Goal: Task Accomplishment & Management: Use online tool/utility

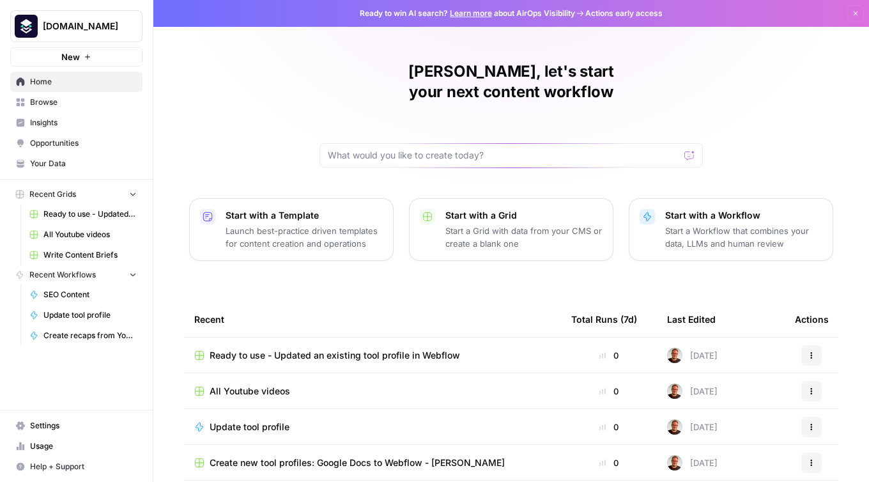
click at [414, 349] on span "Ready to use - Updated an existing tool profile in Webflow" at bounding box center [335, 355] width 251 height 13
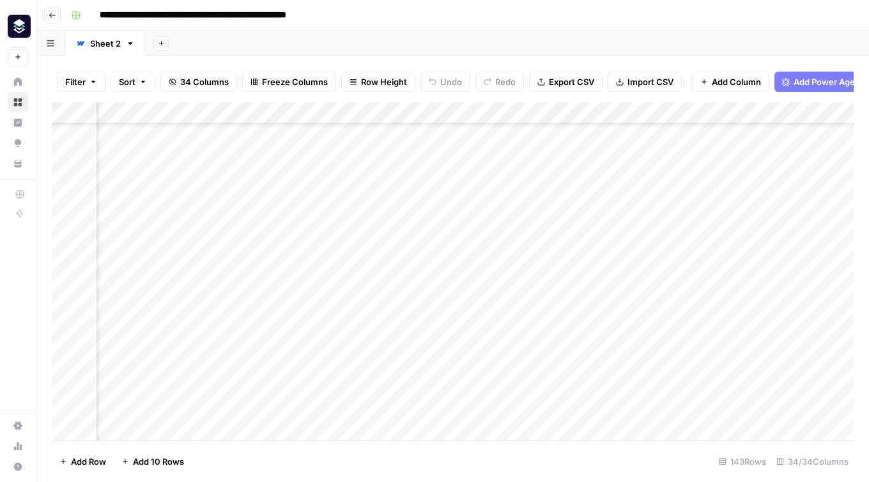
scroll to position [1472, 1029]
click at [344, 111] on div "Add Column" at bounding box center [453, 271] width 802 height 338
click at [361, 203] on span "Sort Ascending" at bounding box center [386, 202] width 112 height 13
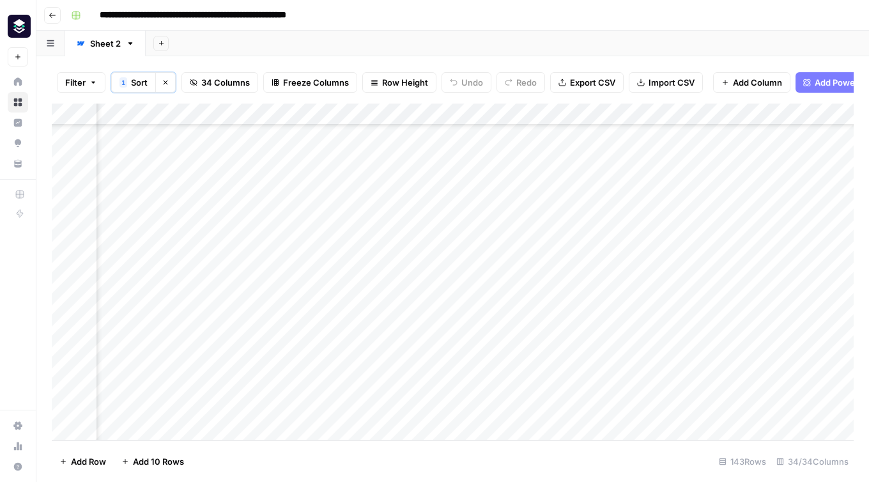
scroll to position [2813, 3585]
click at [495, 408] on div "Add Column" at bounding box center [453, 272] width 802 height 337
click at [825, 116] on span "Add Column" at bounding box center [824, 115] width 45 height 12
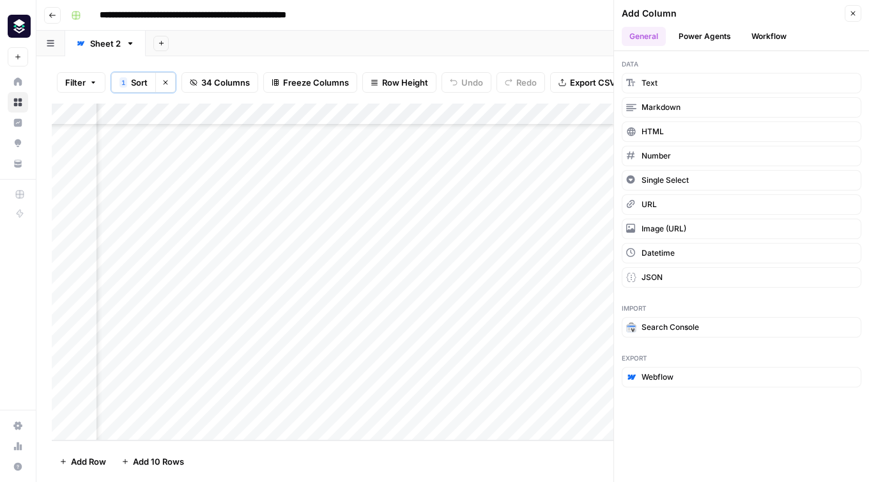
click at [777, 40] on button "Workflow" at bounding box center [769, 36] width 50 height 19
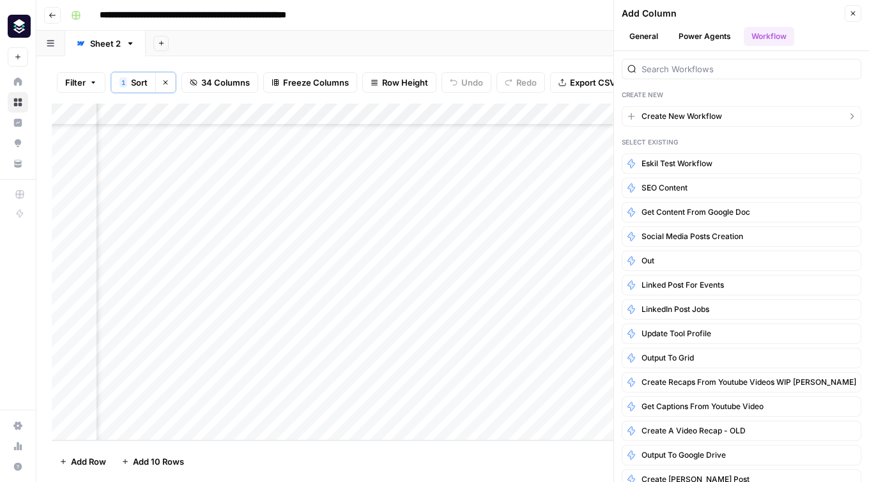
click at [702, 114] on span "Create New Workflow" at bounding box center [682, 117] width 81 height 12
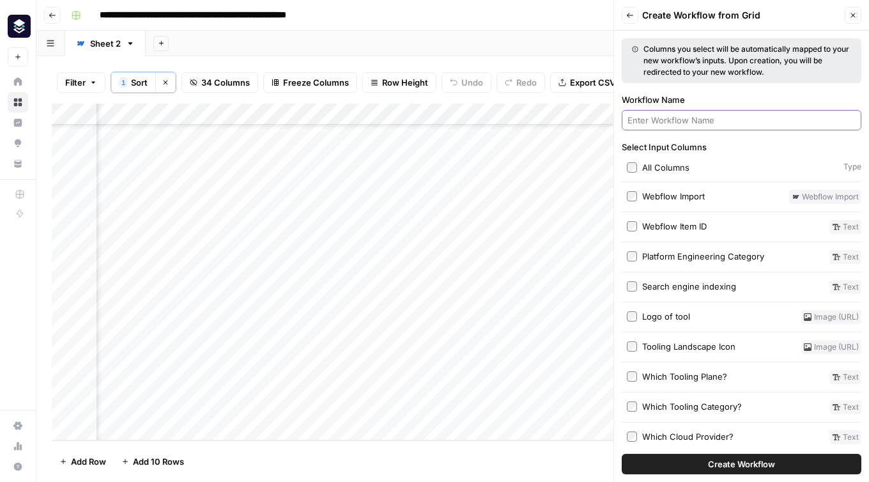
click at [655, 121] on input "Workflow Name" at bounding box center [742, 120] width 228 height 13
type input "output"
click at [622, 454] on button "Create Workflow" at bounding box center [742, 464] width 240 height 20
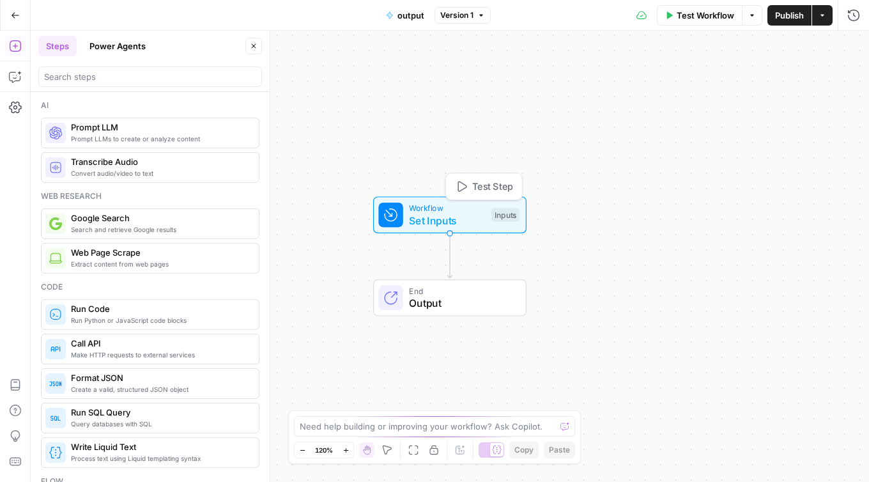
click at [447, 216] on span "Set Inputs" at bounding box center [447, 220] width 76 height 15
click at [743, 83] on span "Add Field" at bounding box center [724, 87] width 37 height 13
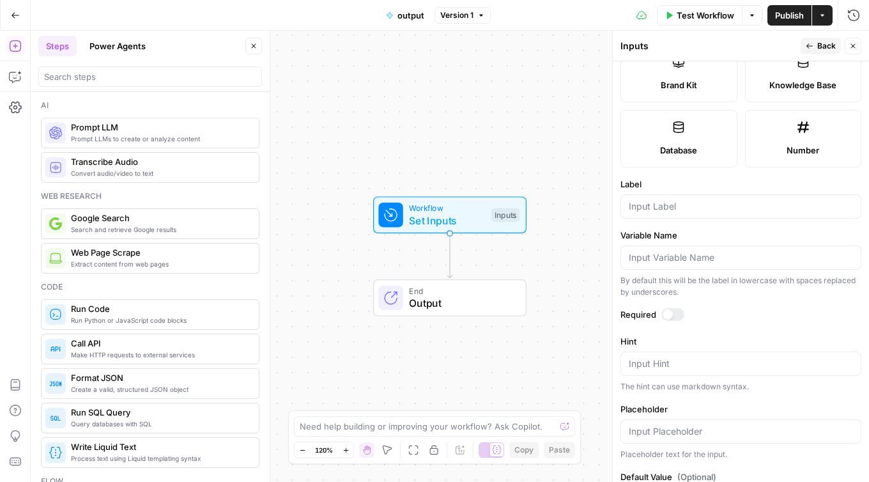
scroll to position [356, 0]
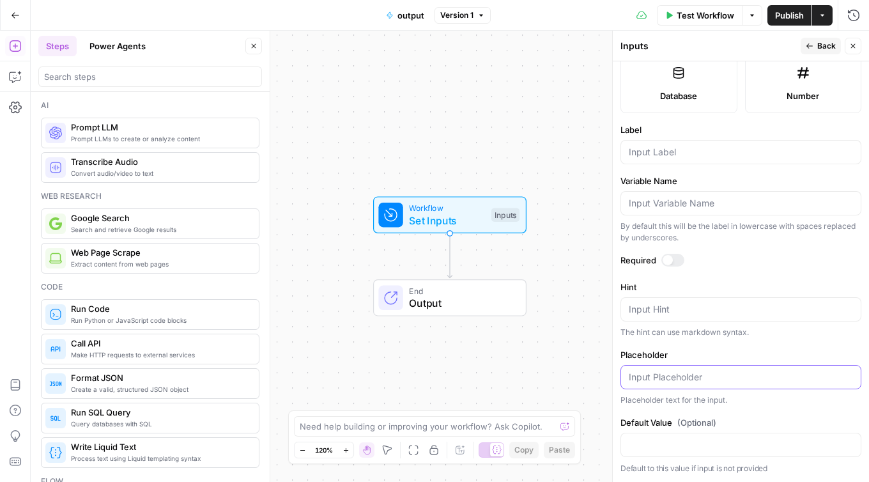
click at [717, 378] on input "Placeholder" at bounding box center [741, 377] width 224 height 13
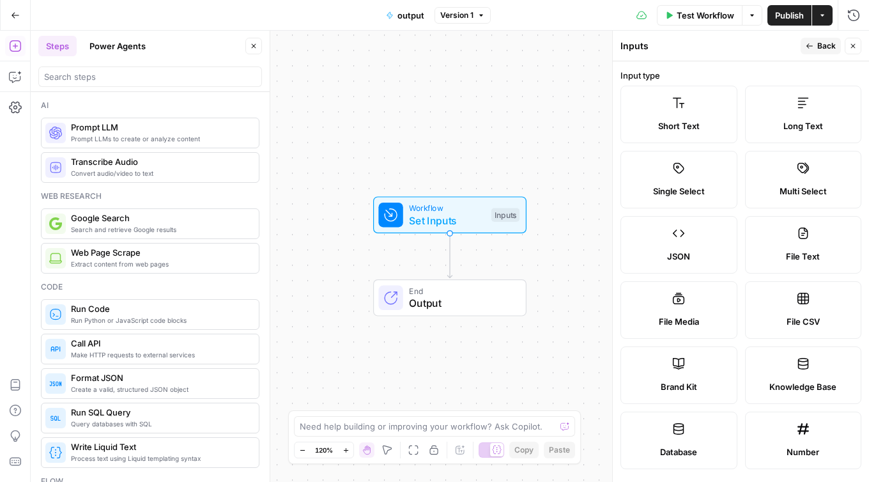
click at [855, 49] on icon "button" at bounding box center [854, 46] width 8 height 8
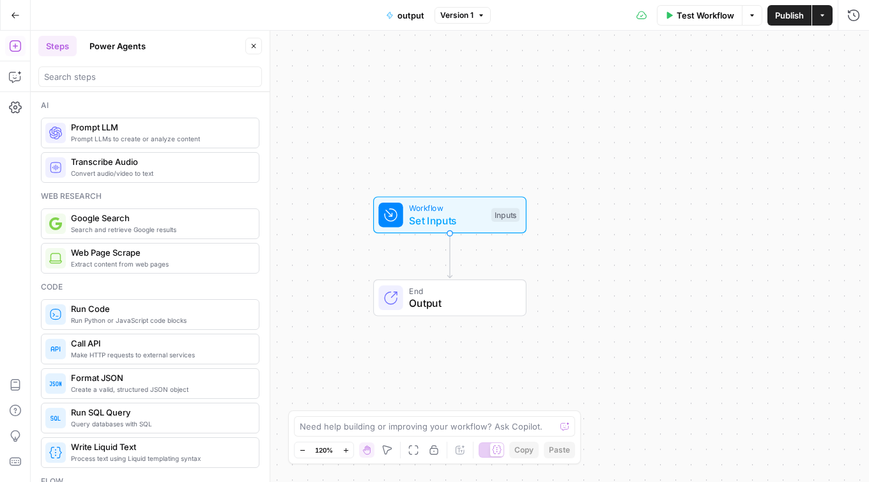
click at [12, 15] on icon "button" at bounding box center [16, 15] width 8 height 6
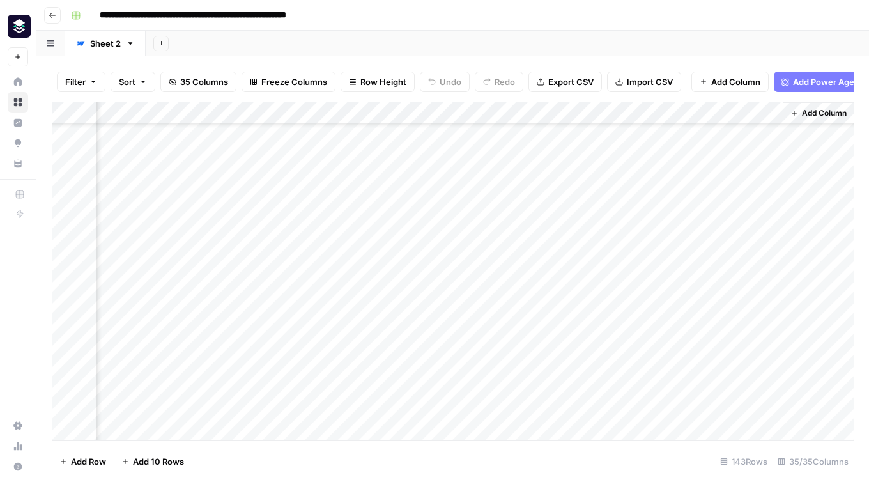
scroll to position [0, 3700]
click at [756, 114] on div "Add Column" at bounding box center [453, 271] width 802 height 338
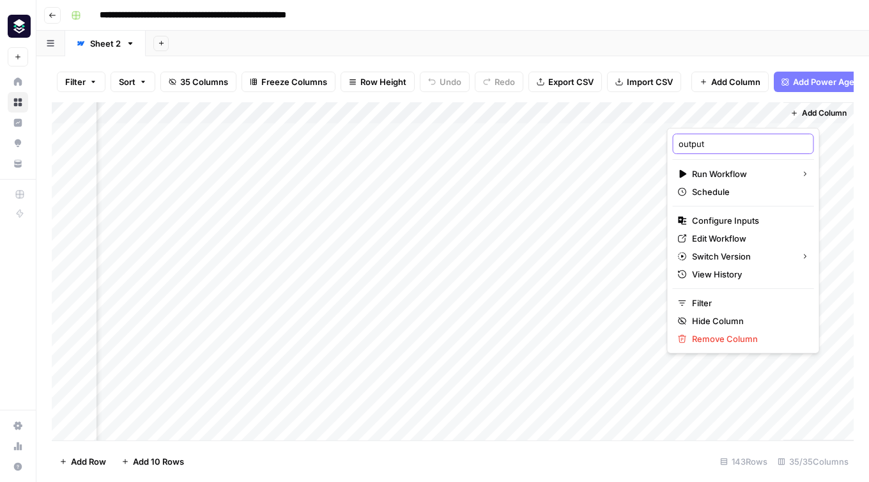
click at [692, 146] on input "output" at bounding box center [744, 143] width 130 height 13
type input "Fill out missing database fields"
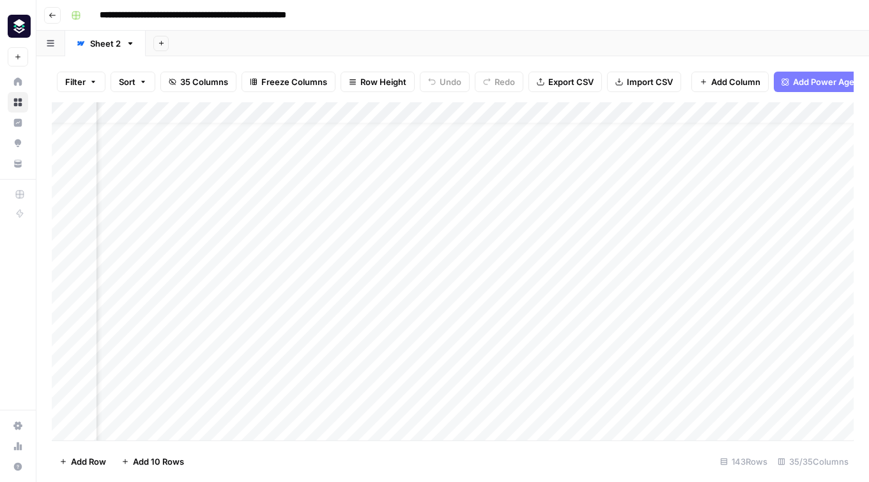
scroll to position [0, 1236]
click at [511, 111] on div "Add Column" at bounding box center [453, 271] width 802 height 338
click at [703, 113] on div at bounding box center [522, 115] width 387 height 26
click at [706, 114] on div at bounding box center [522, 115] width 387 height 26
click at [708, 31] on div "Add Sheet" at bounding box center [508, 44] width 724 height 26
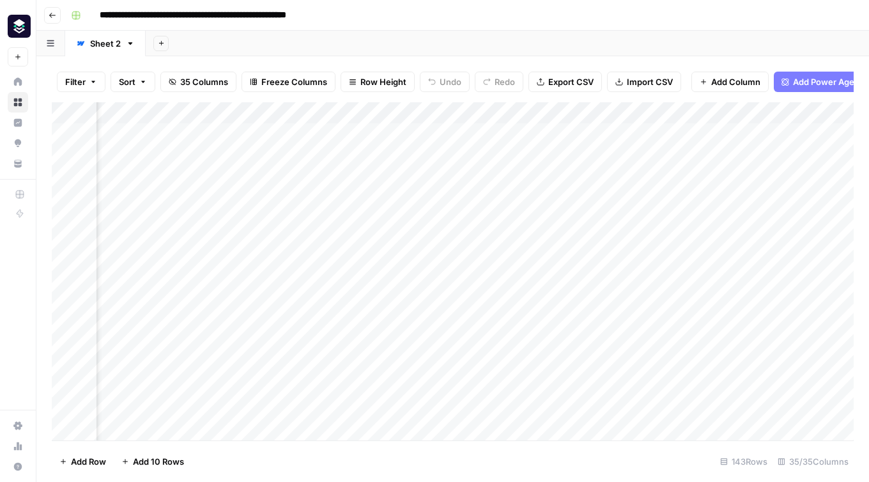
click at [704, 114] on div "Add Column" at bounding box center [453, 271] width 802 height 338
click at [619, 10] on div "**********" at bounding box center [461, 15] width 791 height 20
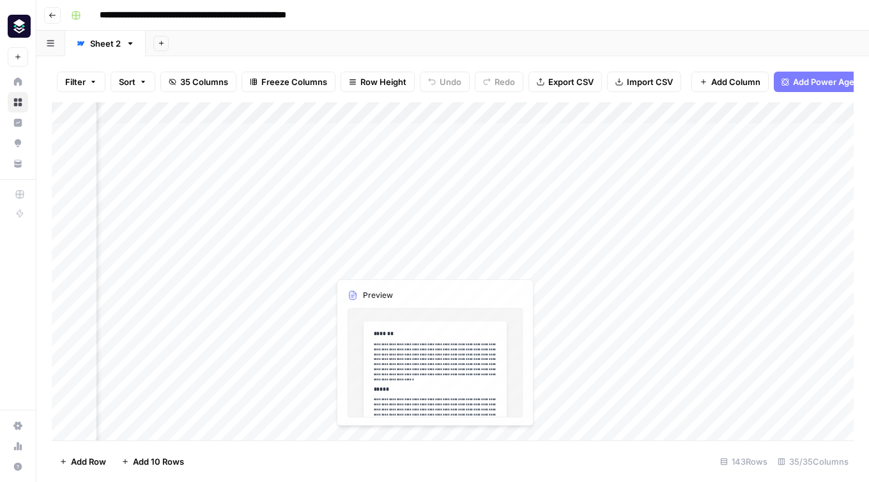
scroll to position [0, 1690]
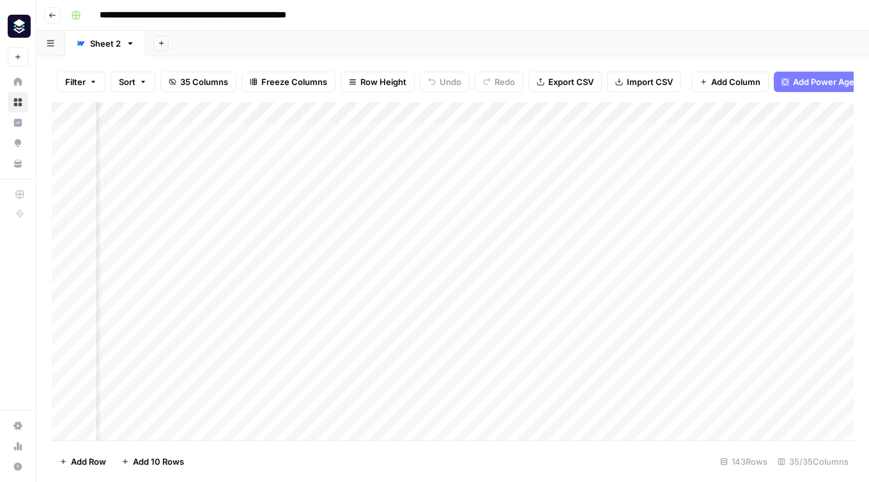
click at [317, 111] on div "Add Column" at bounding box center [453, 271] width 802 height 338
click at [367, 114] on div at bounding box center [319, 115] width 116 height 26
click at [405, 12] on div "**********" at bounding box center [461, 15] width 791 height 20
click at [368, 108] on div "Add Column" at bounding box center [453, 271] width 802 height 338
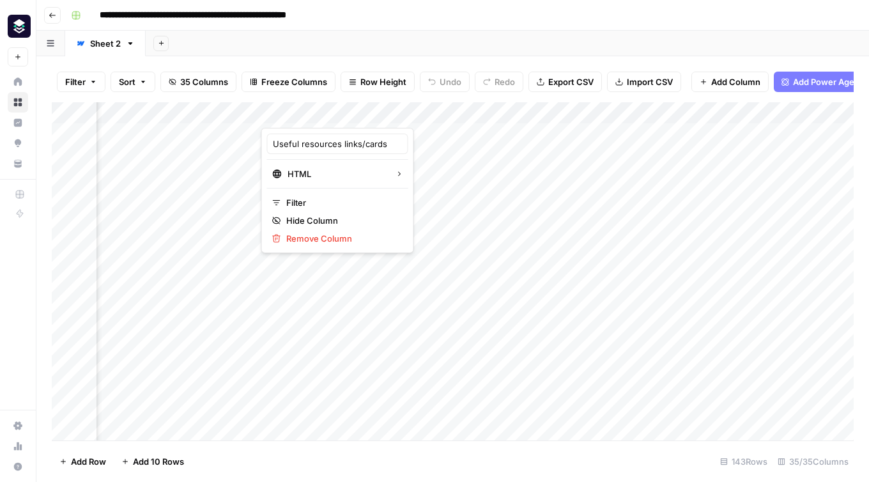
click at [513, 29] on header "**********" at bounding box center [452, 15] width 833 height 31
click at [254, 116] on div "Add Column" at bounding box center [453, 271] width 802 height 338
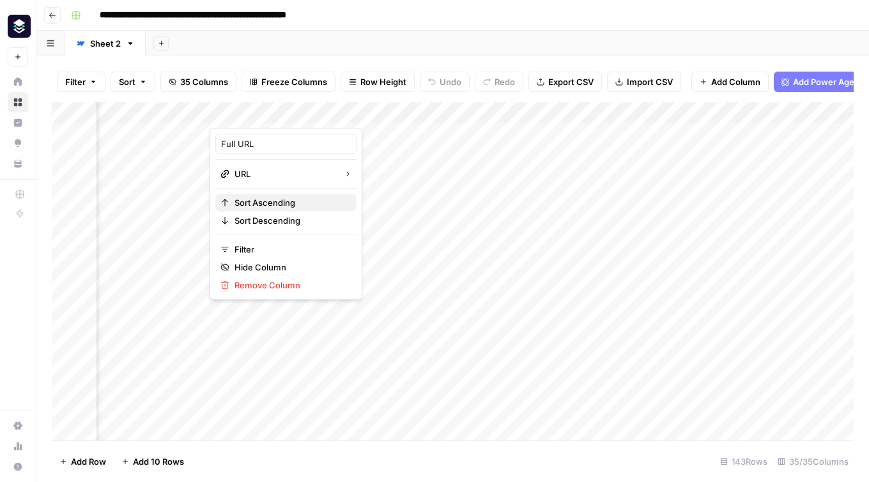
click at [268, 205] on span "Sort Ascending" at bounding box center [291, 202] width 112 height 13
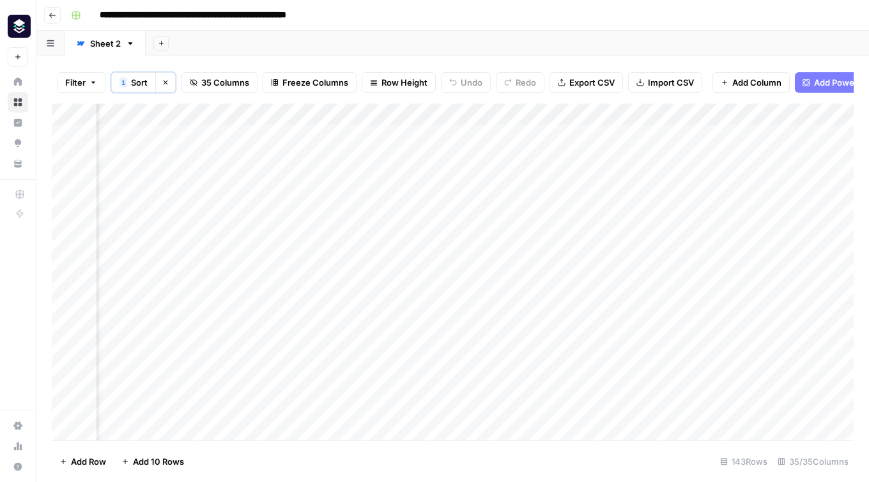
click at [303, 115] on div "Add Column" at bounding box center [453, 272] width 802 height 337
click at [293, 217] on span "Sort Descending" at bounding box center [291, 221] width 112 height 13
click at [513, 115] on div "Add Column" at bounding box center [453, 272] width 802 height 337
click at [789, 112] on div at bounding box center [603, 117] width 387 height 26
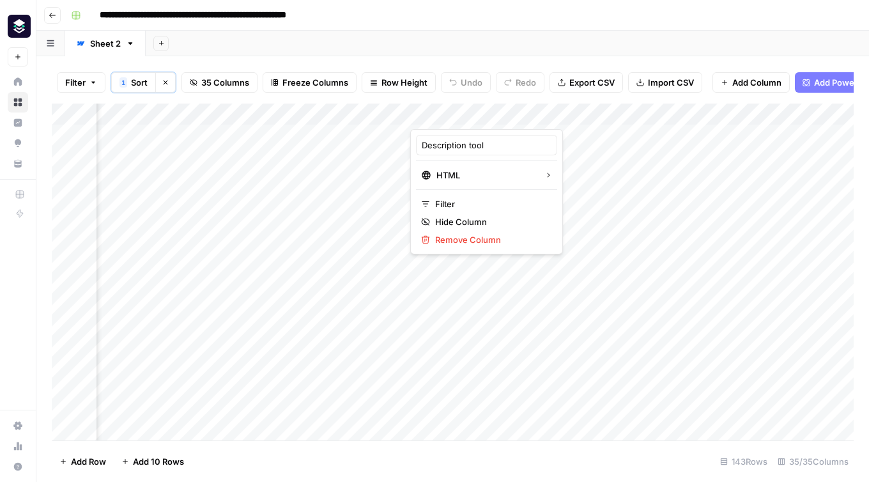
click at [772, 35] on div "Add Sheet" at bounding box center [508, 44] width 724 height 26
click at [785, 115] on div "Add Column" at bounding box center [453, 272] width 802 height 337
click at [584, 14] on div "**********" at bounding box center [461, 15] width 791 height 20
click at [432, 112] on div "Add Column" at bounding box center [453, 272] width 802 height 337
type input "Description tool"
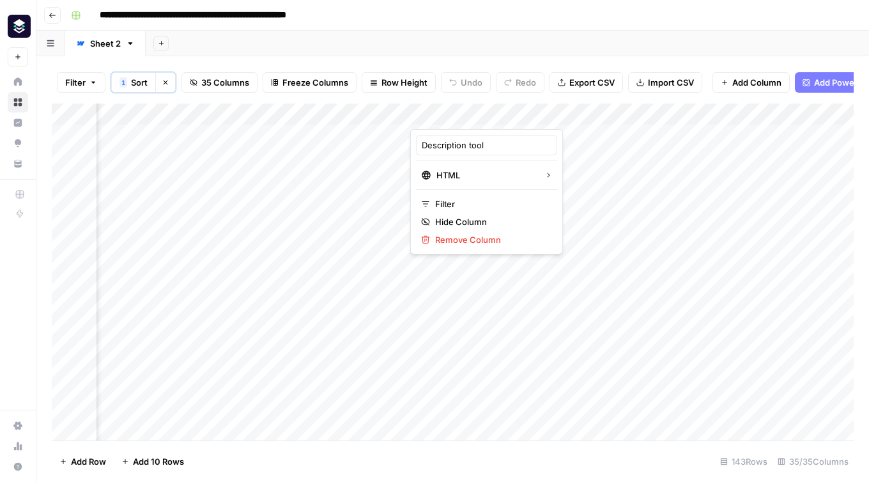
click at [432, 112] on div at bounding box center [603, 117] width 387 height 26
click at [353, 117] on div "Add Column" at bounding box center [453, 272] width 802 height 337
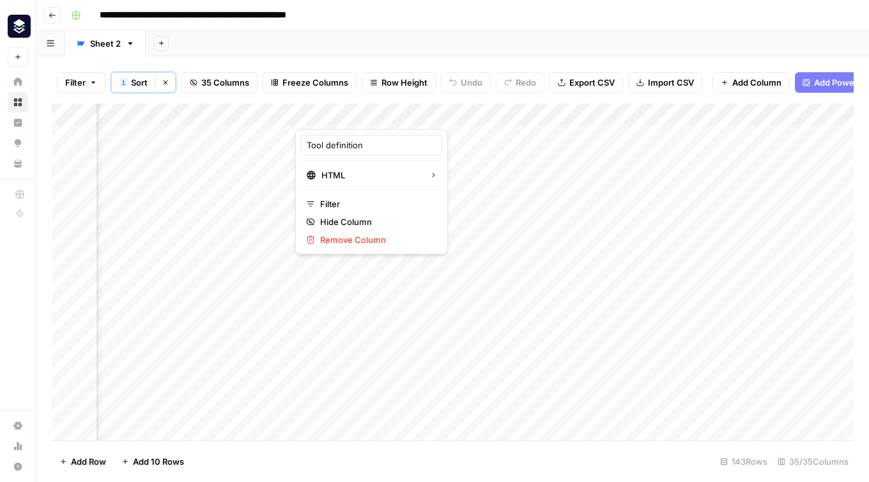
click at [242, 110] on div "Add Column" at bounding box center [453, 272] width 802 height 337
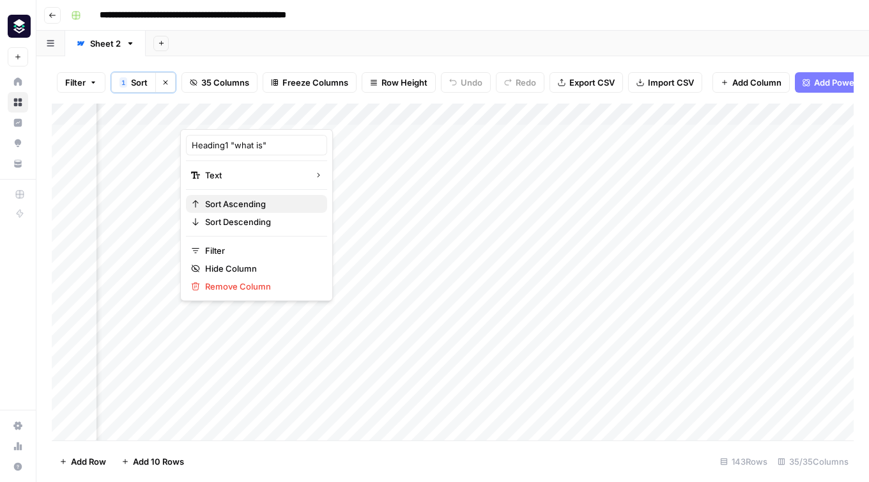
click at [250, 201] on span "Sort Ascending" at bounding box center [261, 204] width 112 height 13
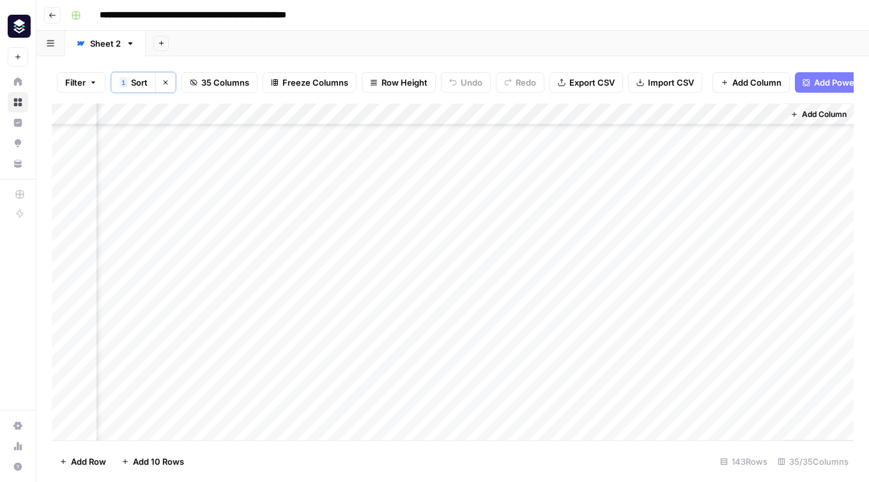
click at [655, 281] on div "Add Column" at bounding box center [453, 272] width 802 height 337
click at [754, 281] on div "Add Column" at bounding box center [453, 272] width 802 height 337
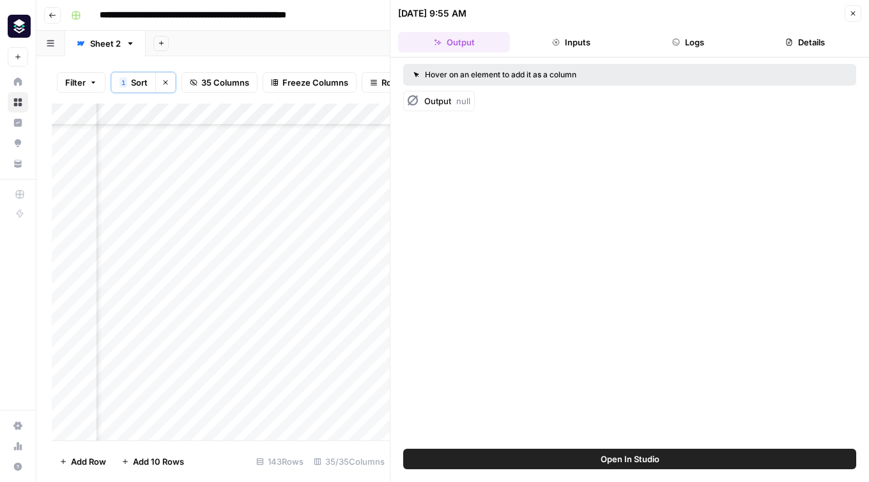
click at [573, 44] on button "Inputs" at bounding box center [571, 42] width 112 height 20
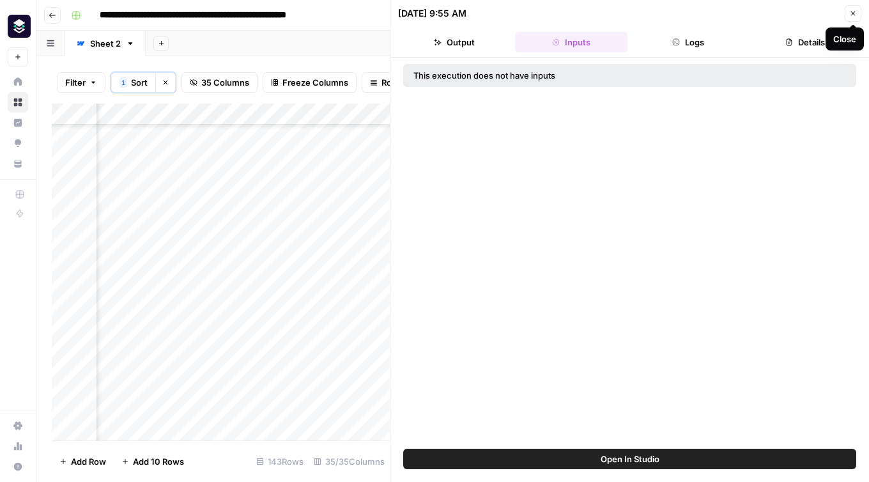
click at [852, 8] on button "Close" at bounding box center [853, 13] width 17 height 17
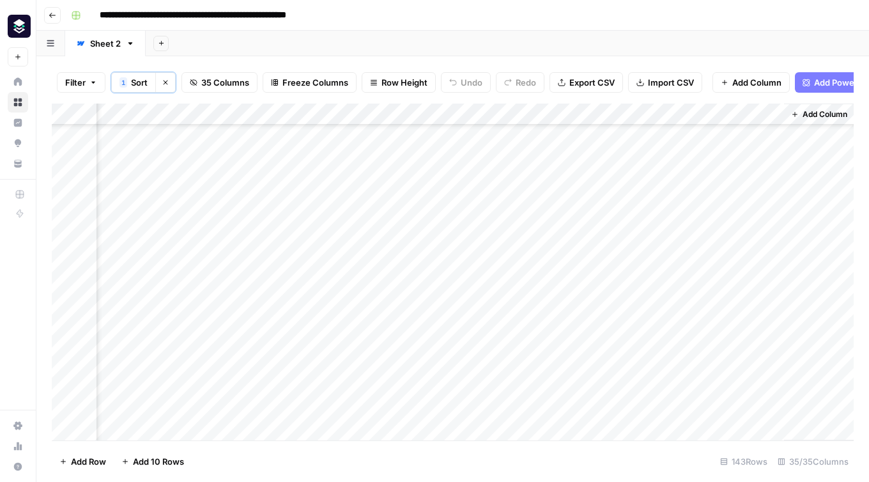
scroll to position [1461, 3752]
click at [770, 114] on div "Add Column" at bounding box center [453, 272] width 802 height 337
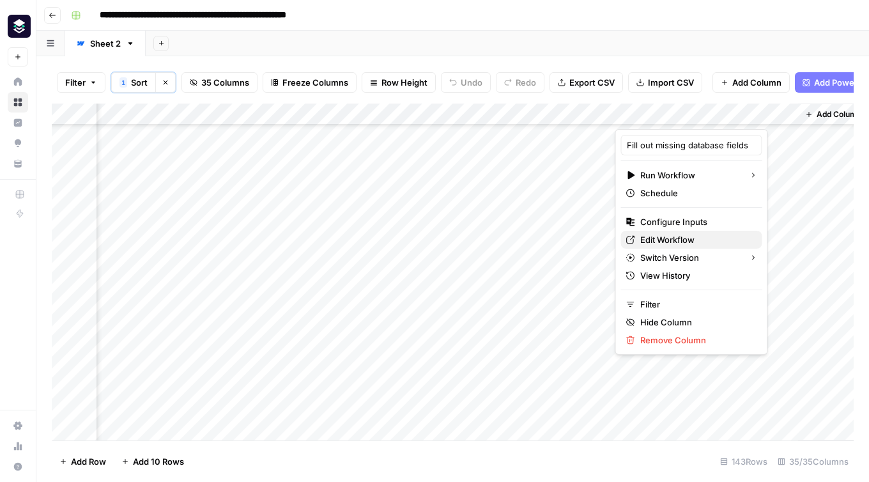
click at [629, 239] on icon at bounding box center [630, 239] width 9 height 9
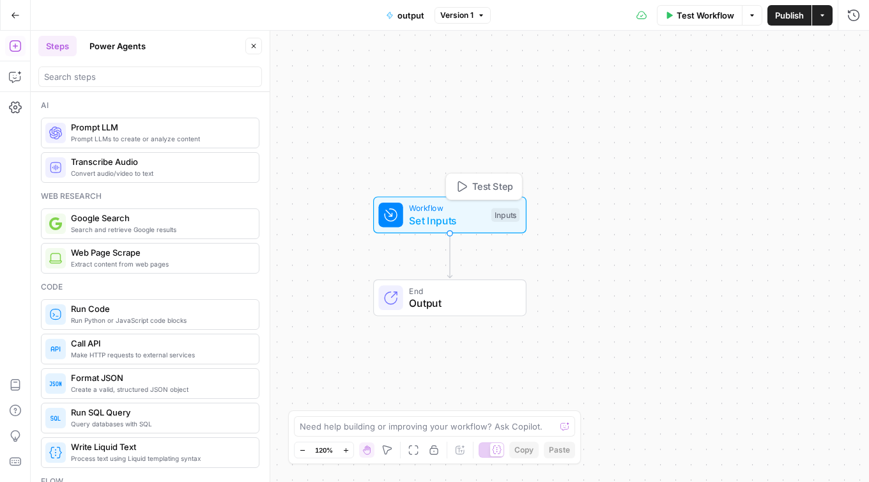
click at [442, 215] on span "Set Inputs" at bounding box center [447, 220] width 76 height 15
click at [726, 89] on span "Add Field" at bounding box center [724, 87] width 37 height 13
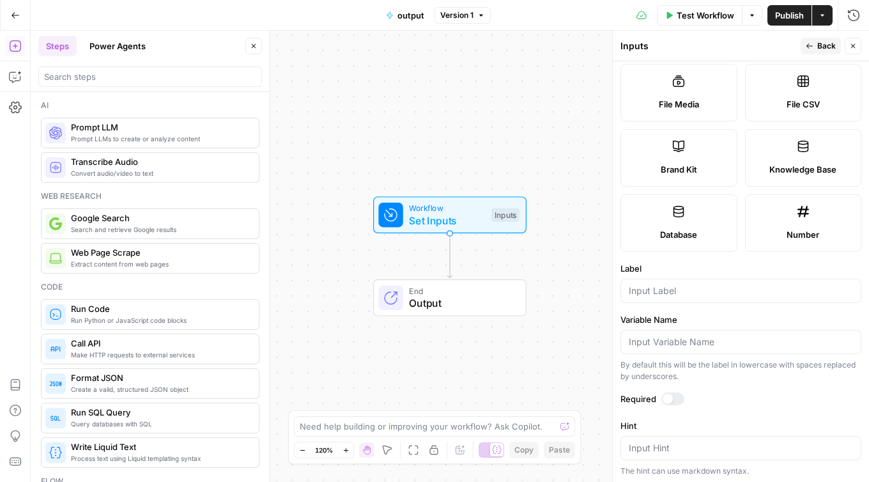
scroll to position [356, 0]
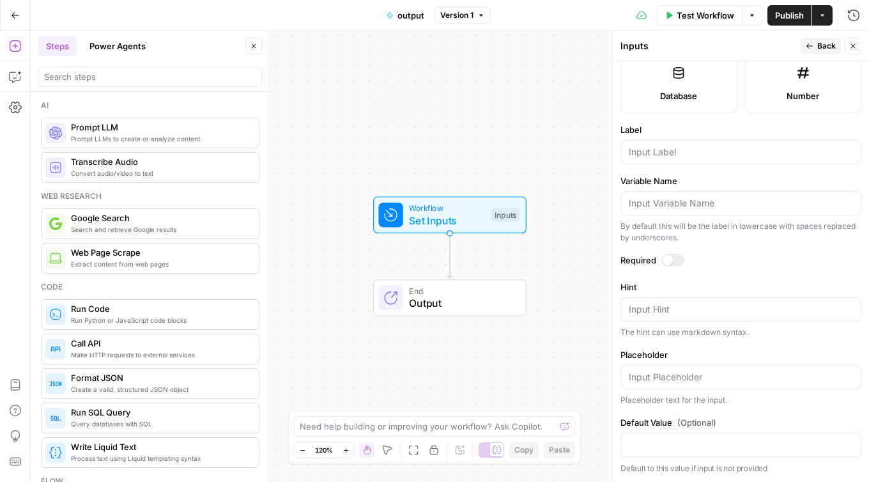
click at [649, 196] on div at bounding box center [741, 203] width 241 height 24
click at [694, 307] on textarea "Hint" at bounding box center [741, 309] width 224 height 13
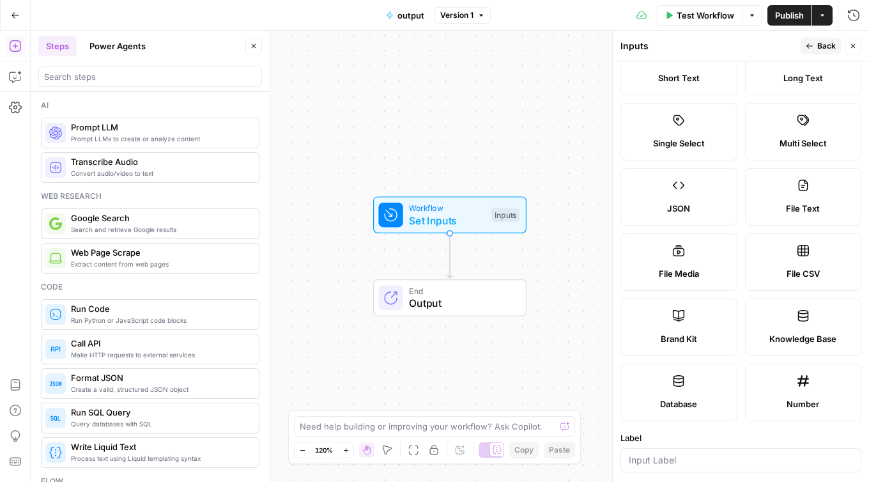
scroll to position [0, 0]
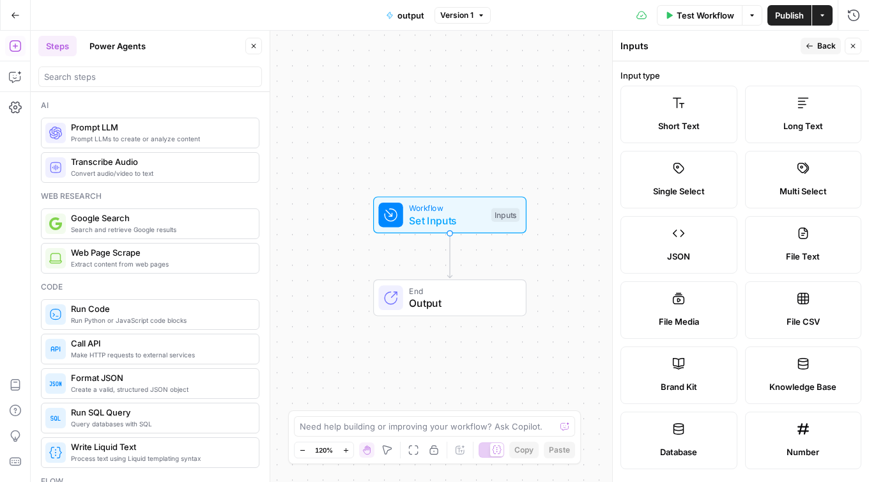
click at [680, 128] on span "Short Text" at bounding box center [679, 126] width 42 height 13
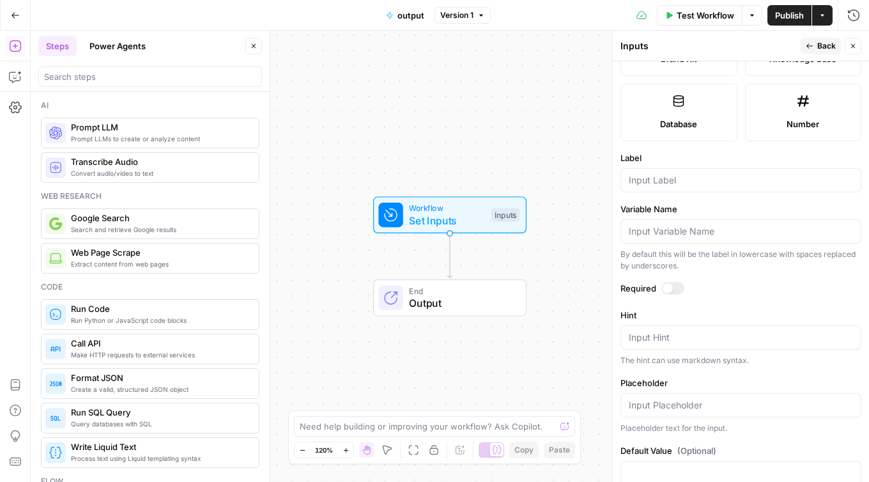
scroll to position [330, 0]
click at [671, 183] on input "Label" at bounding box center [741, 178] width 224 height 13
click at [677, 231] on input "Variable Name" at bounding box center [741, 229] width 224 height 13
click at [653, 182] on input "Label" at bounding box center [741, 178] width 224 height 13
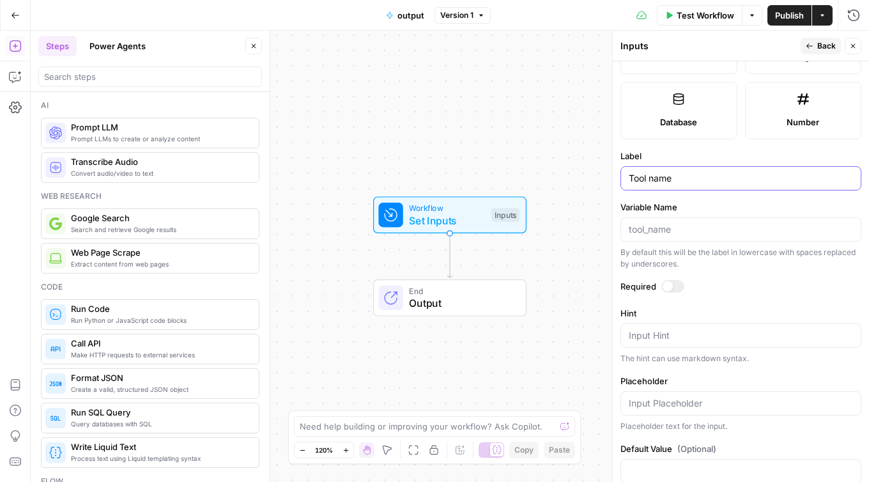
type input "Tool name"
click at [683, 223] on input "Variable Name" at bounding box center [741, 229] width 224 height 13
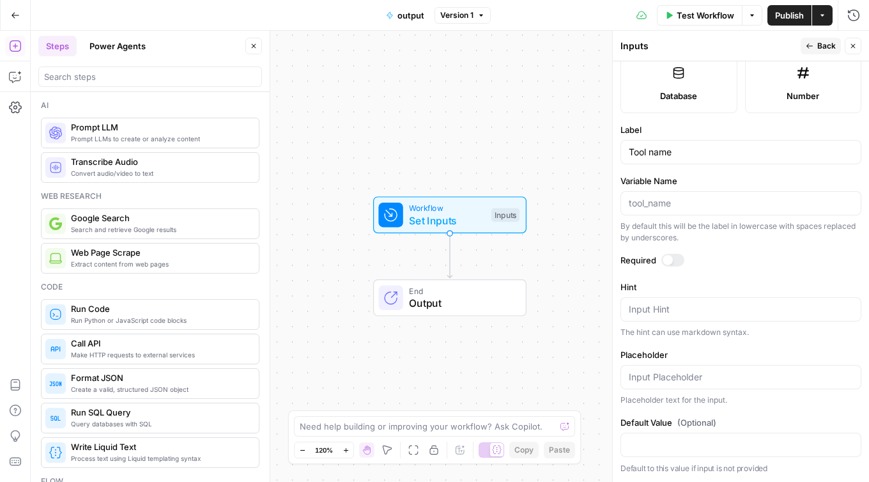
click at [651, 451] on div at bounding box center [741, 445] width 241 height 24
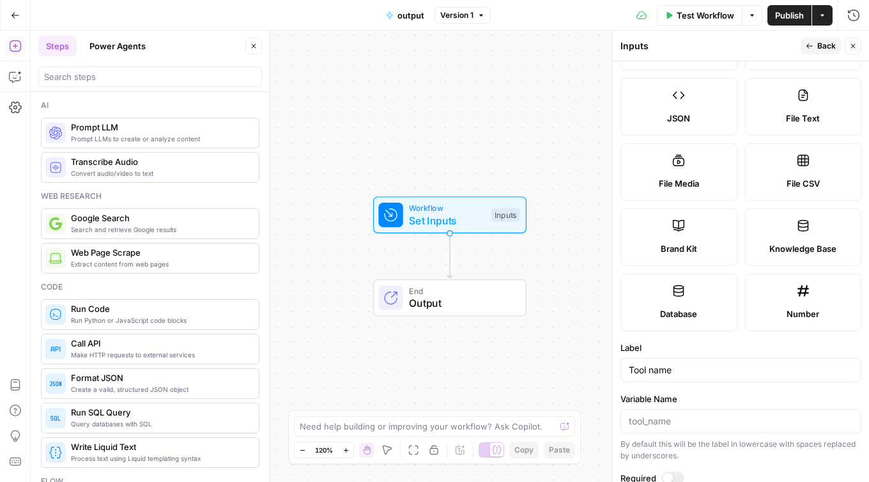
scroll to position [134, 0]
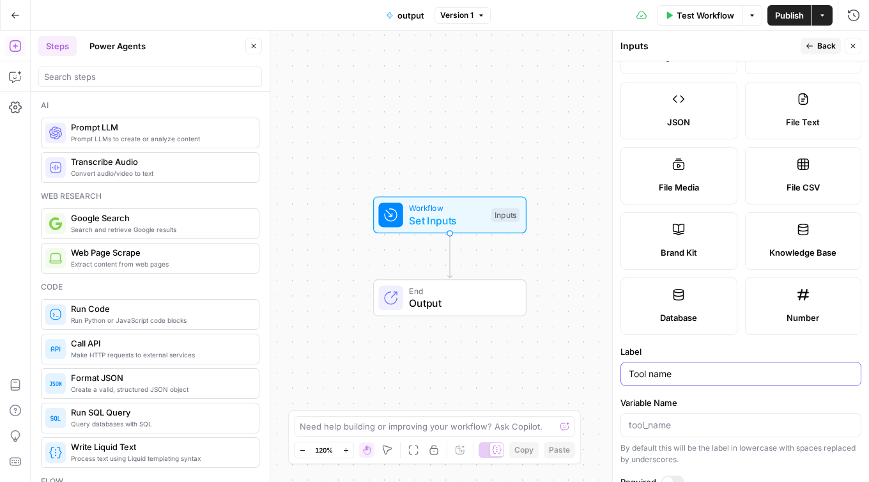
click at [650, 372] on input "Tool name" at bounding box center [741, 374] width 224 height 13
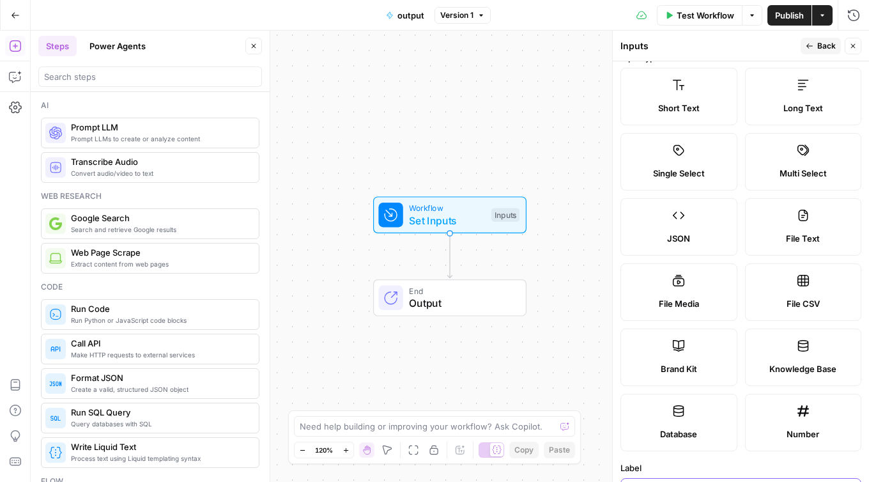
scroll to position [0, 0]
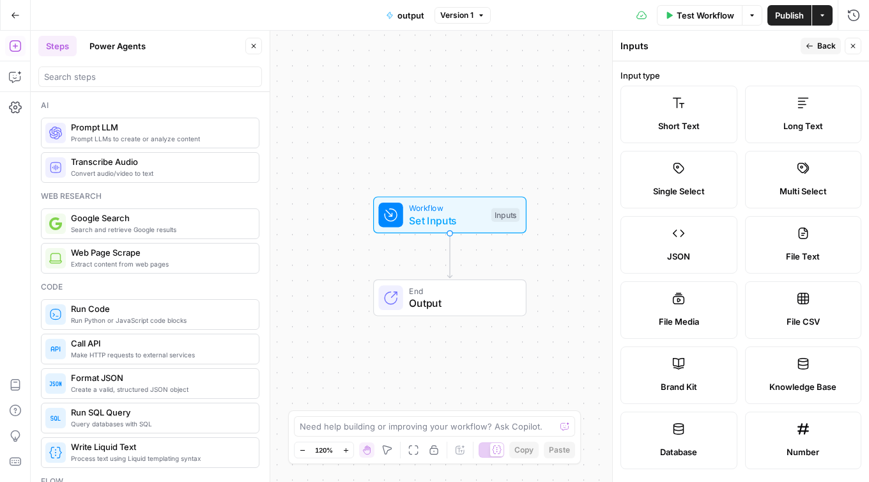
click at [853, 46] on icon "button" at bounding box center [854, 46] width 8 height 8
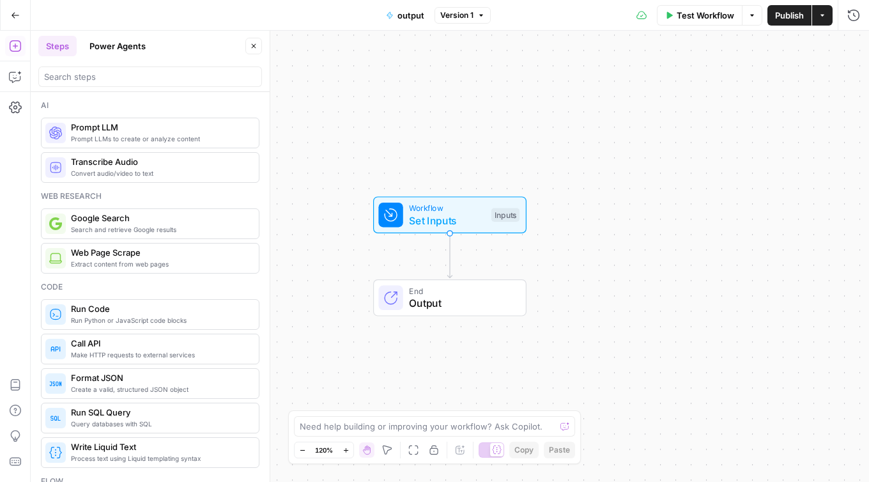
click at [13, 18] on icon "button" at bounding box center [15, 15] width 9 height 9
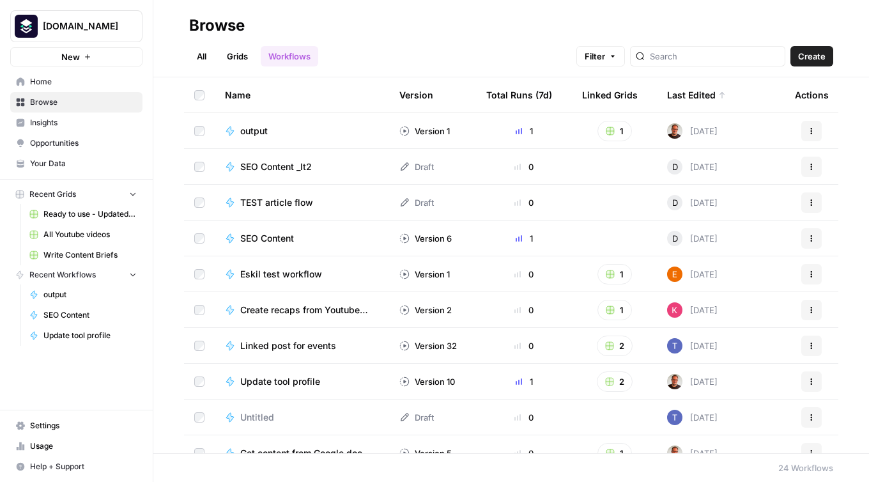
click at [607, 132] on rect "button" at bounding box center [611, 131] width 8 height 8
click at [647, 180] on span "Ready to use - Updated an existing tool profile in Webflow" at bounding box center [674, 177] width 102 height 13
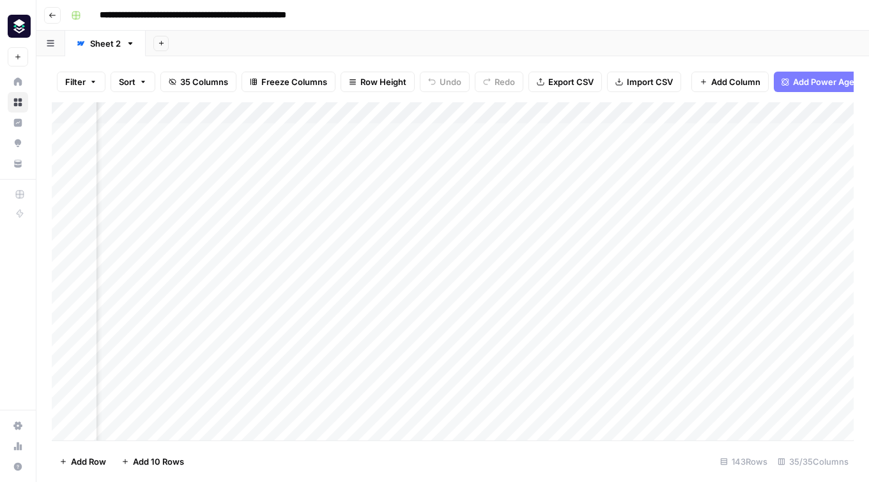
scroll to position [0, 3762]
click at [761, 112] on div "Add Column" at bounding box center [453, 271] width 802 height 338
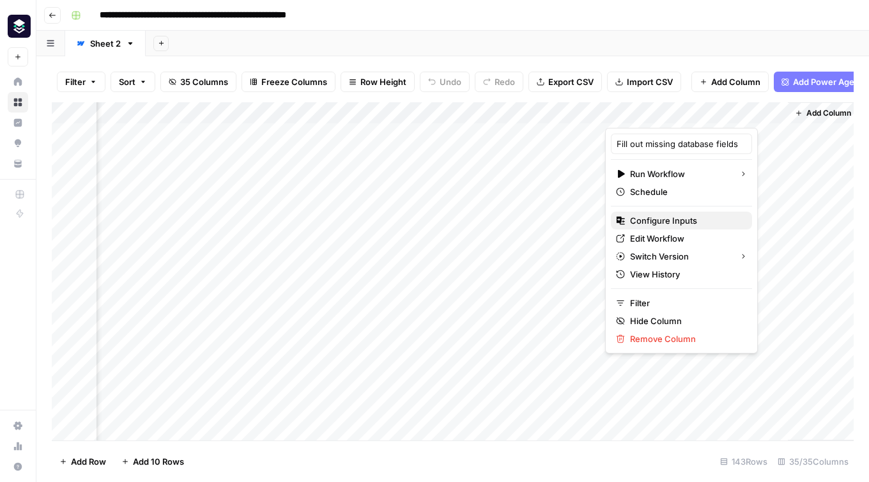
click at [655, 228] on button "Configure Inputs" at bounding box center [681, 221] width 141 height 18
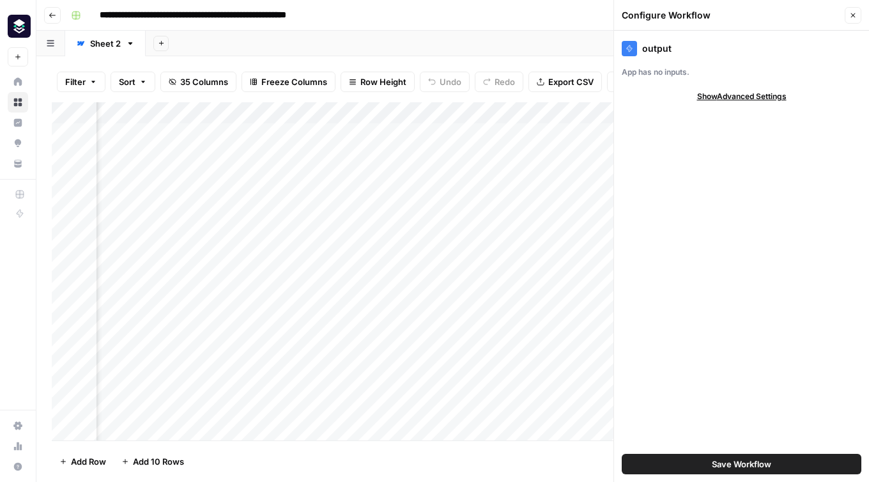
click at [731, 95] on span "Show Advanced Settings" at bounding box center [741, 97] width 89 height 12
click at [683, 135] on input "Version" at bounding box center [735, 134] width 214 height 13
click at [681, 180] on span "Version 1" at bounding box center [739, 182] width 213 height 13
type input "Version 1"
click at [715, 95] on span "Hide Advanced Settings" at bounding box center [742, 97] width 86 height 12
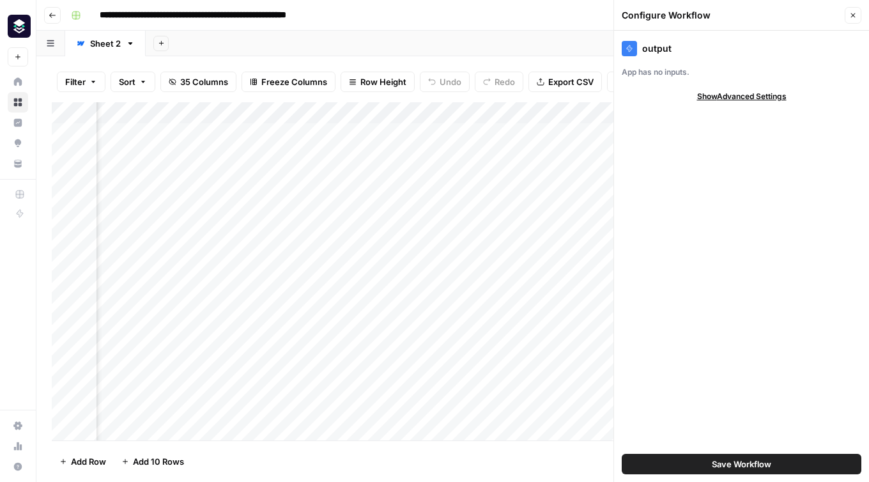
click at [649, 68] on div "App has no inputs." at bounding box center [742, 72] width 240 height 12
click at [637, 49] on div "output" at bounding box center [742, 48] width 240 height 15
click at [854, 13] on icon "button" at bounding box center [854, 16] width 8 height 8
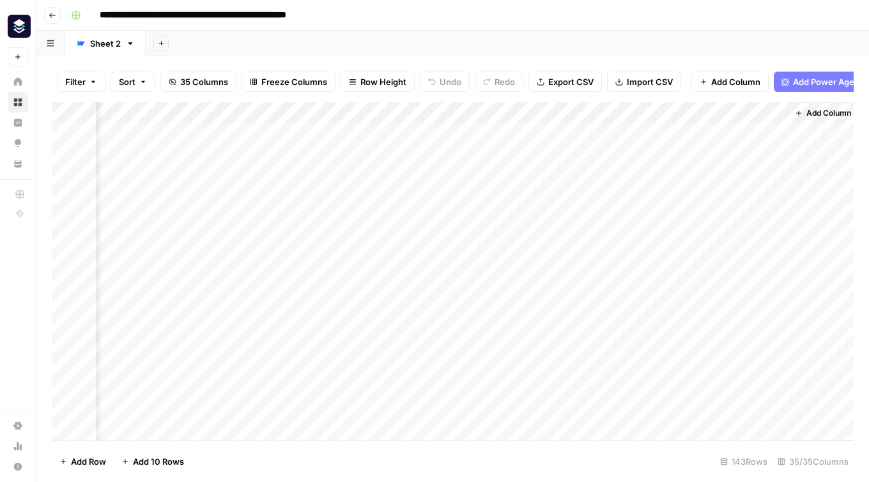
click at [759, 112] on div "Add Column" at bounding box center [453, 271] width 802 height 338
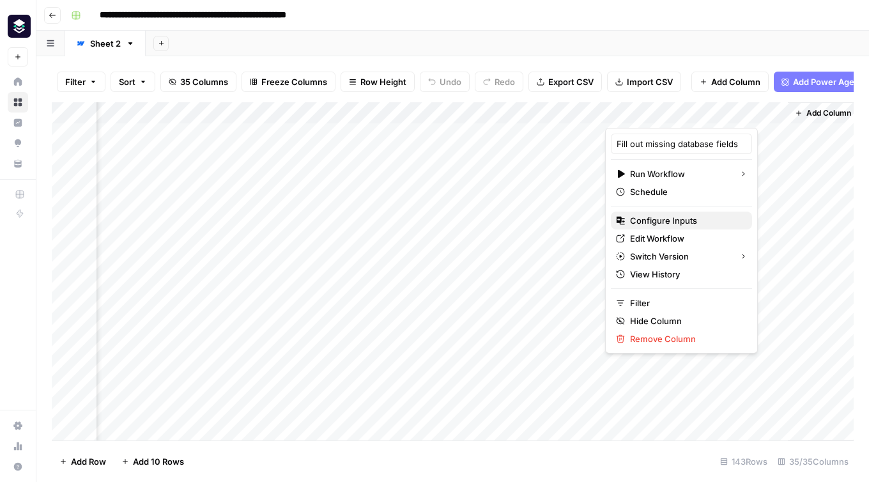
click at [667, 222] on span "Configure Inputs" at bounding box center [686, 220] width 112 height 13
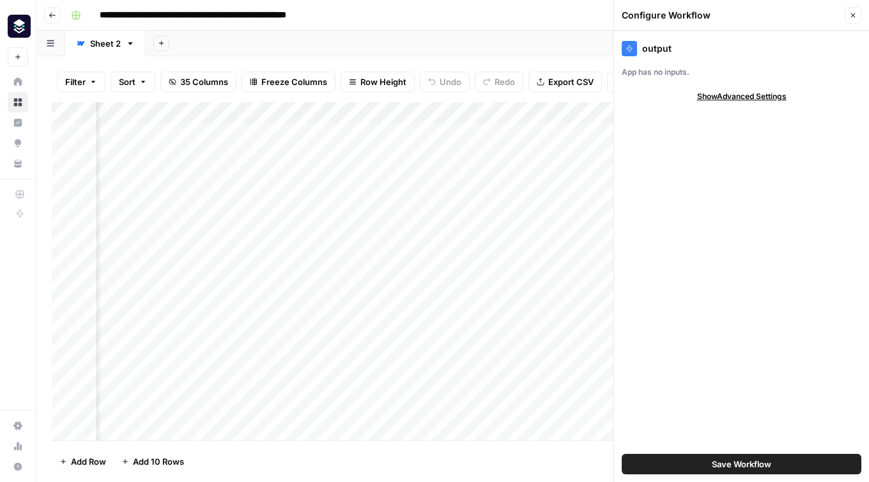
click at [727, 95] on span "Show Advanced Settings" at bounding box center [741, 97] width 89 height 12
click at [690, 133] on input "Version" at bounding box center [735, 134] width 214 height 13
click at [697, 180] on span "Version 1" at bounding box center [739, 182] width 213 height 13
type input "Version 1"
click at [858, 13] on button "Close" at bounding box center [853, 15] width 17 height 17
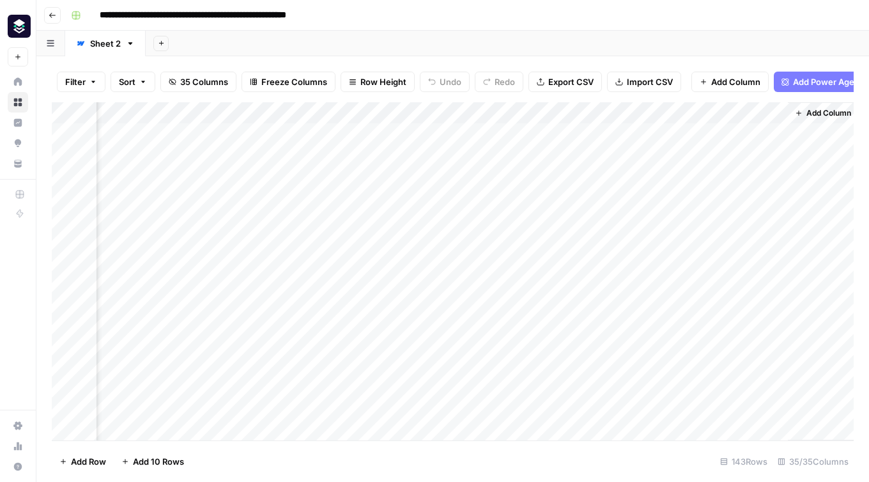
click at [579, 115] on div "Add Column" at bounding box center [453, 271] width 802 height 338
click at [540, 192] on span "Edit" at bounding box center [571, 191] width 112 height 13
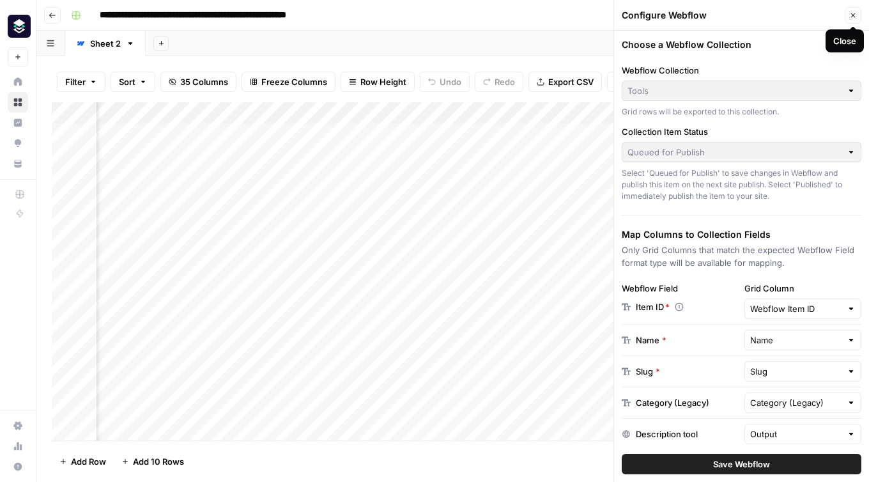
click at [855, 17] on icon "button" at bounding box center [854, 16] width 8 height 8
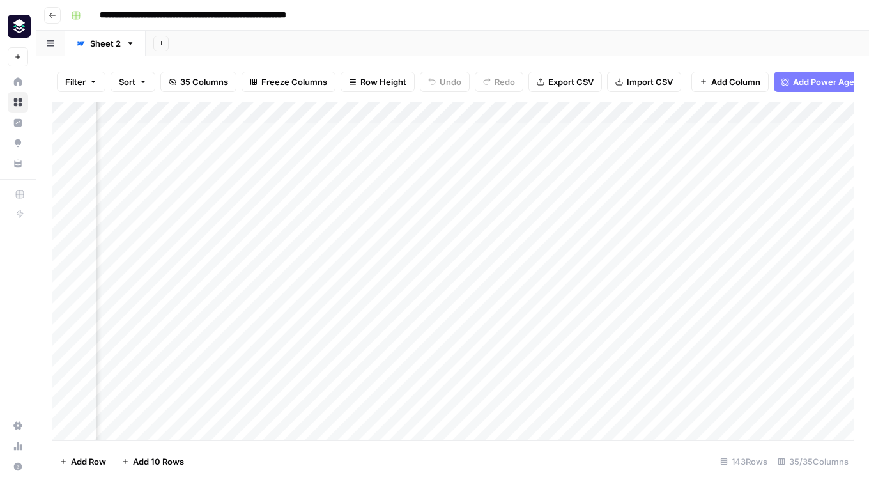
scroll to position [0, 3767]
click at [756, 115] on div "Add Column" at bounding box center [453, 271] width 802 height 338
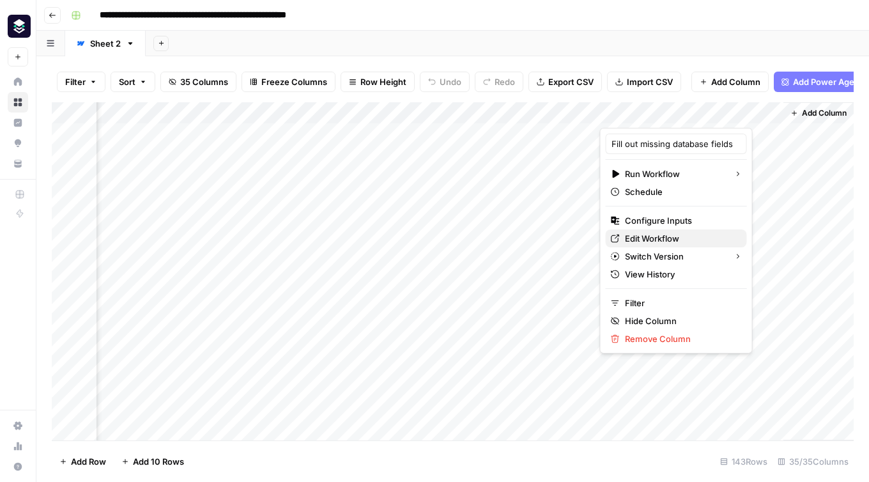
click at [633, 231] on link "Edit Workflow" at bounding box center [676, 238] width 141 height 18
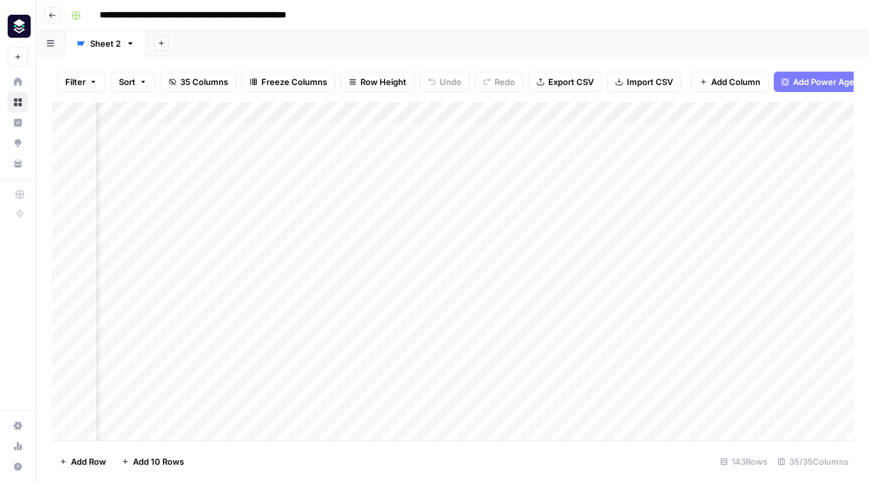
scroll to position [0, 2103]
click at [351, 311] on div "Add Column" at bounding box center [453, 271] width 802 height 338
click at [351, 311] on input at bounding box center [415, 311] width 205 height 15
click at [413, 114] on div "Add Column" at bounding box center [453, 271] width 802 height 338
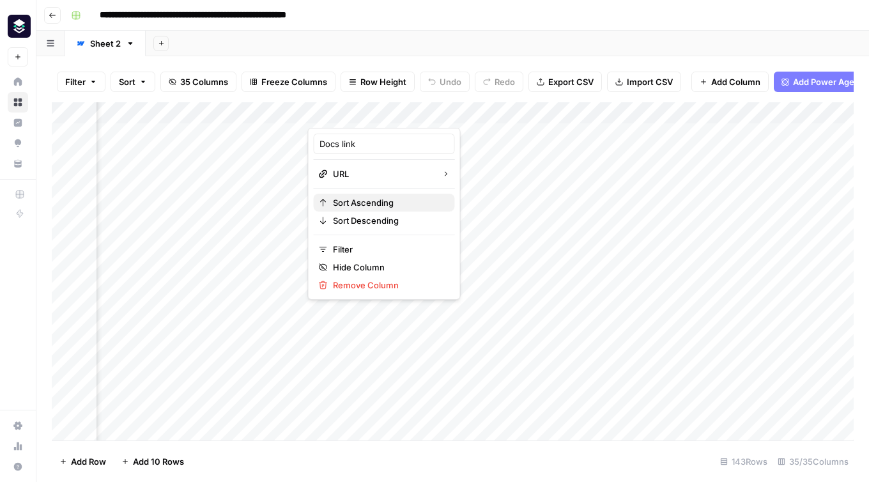
click at [384, 208] on span "Sort Ascending" at bounding box center [389, 202] width 112 height 13
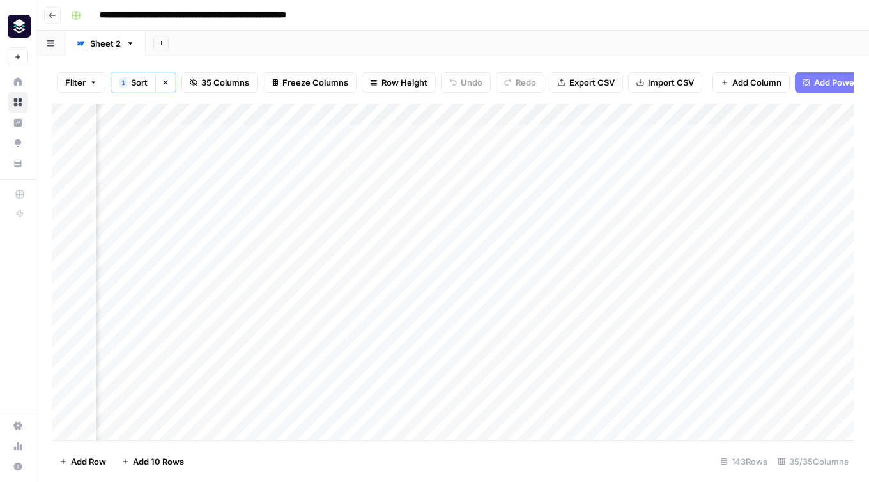
click at [414, 114] on div "Add Column" at bounding box center [453, 272] width 802 height 337
click at [414, 114] on div at bounding box center [366, 117] width 116 height 26
click at [384, 222] on span "Sort Descending" at bounding box center [389, 221] width 112 height 13
click at [695, 135] on div "Add Column" at bounding box center [453, 272] width 802 height 337
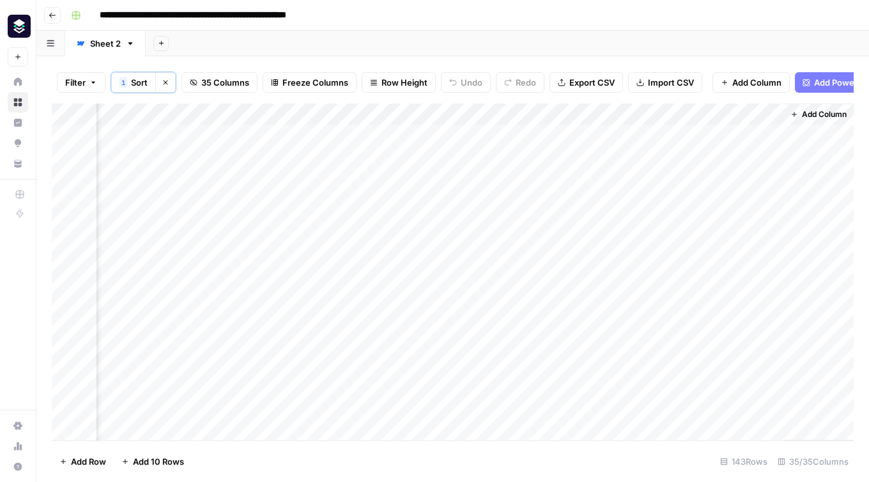
click at [639, 137] on div "Add Column" at bounding box center [453, 272] width 802 height 337
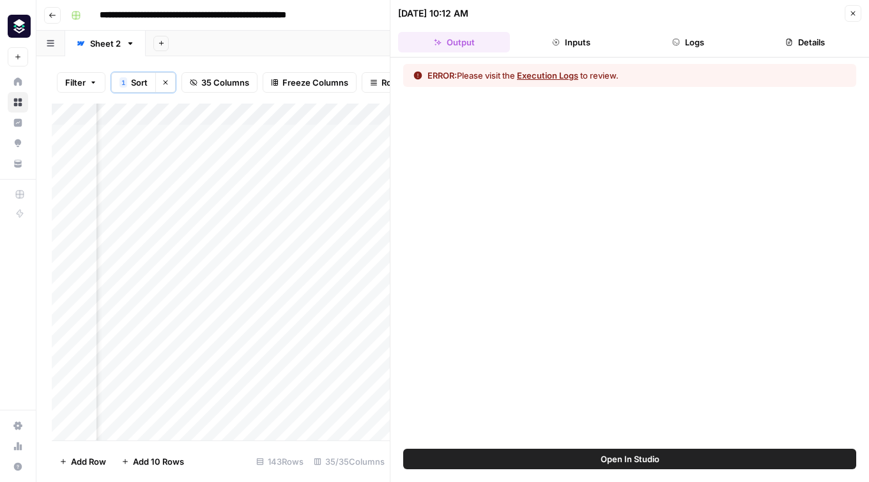
click at [584, 45] on button "Inputs" at bounding box center [571, 42] width 112 height 20
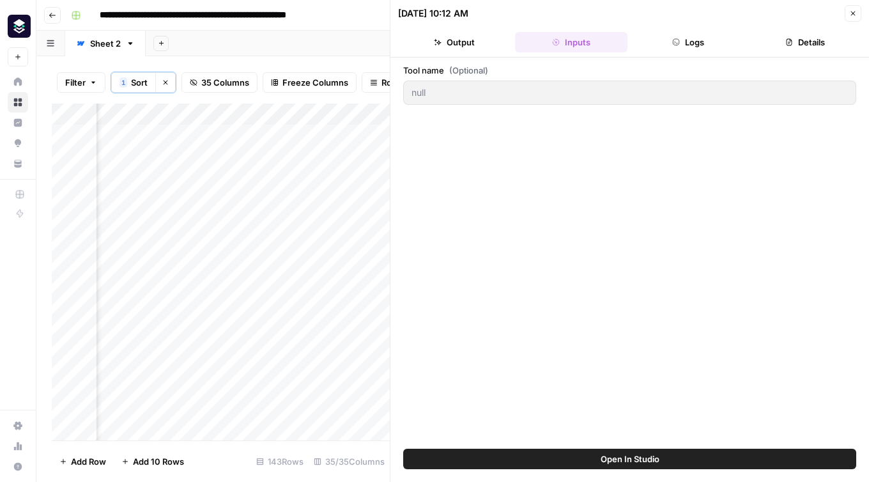
click at [470, 43] on button "Output" at bounding box center [454, 42] width 112 height 20
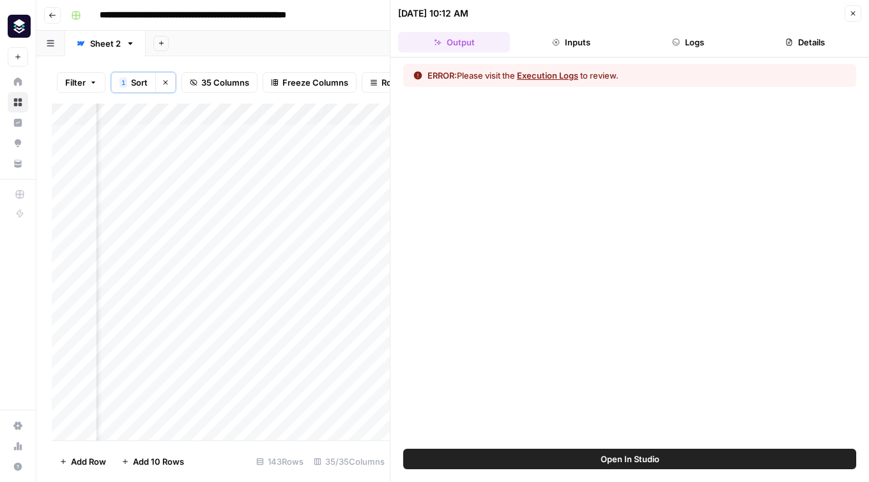
click at [858, 10] on button "Close" at bounding box center [853, 13] width 17 height 17
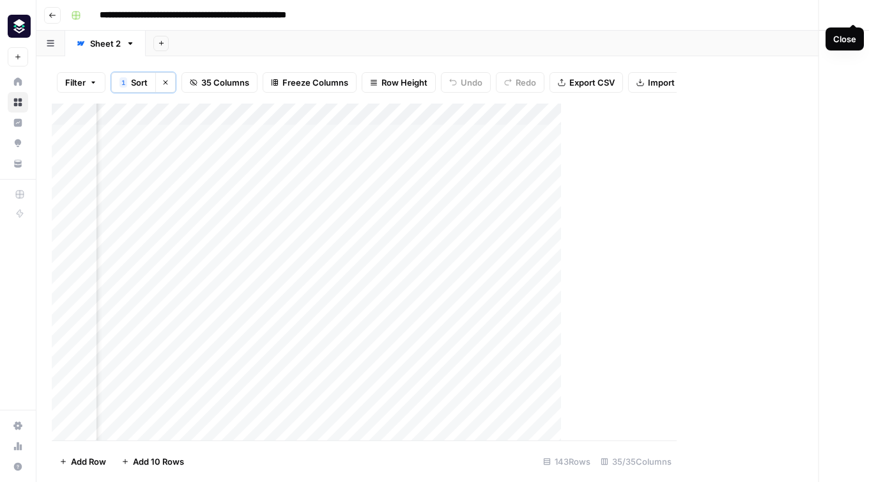
scroll to position [0, 3752]
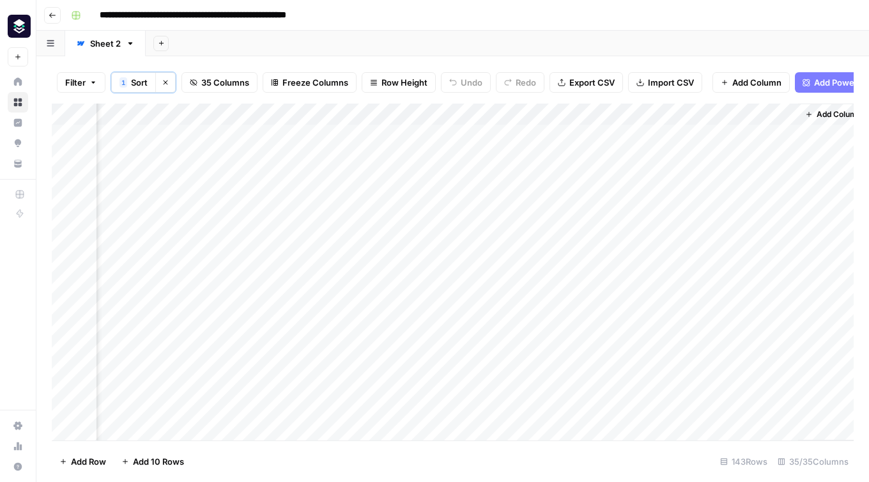
click at [772, 114] on div "Add Column" at bounding box center [453, 272] width 802 height 337
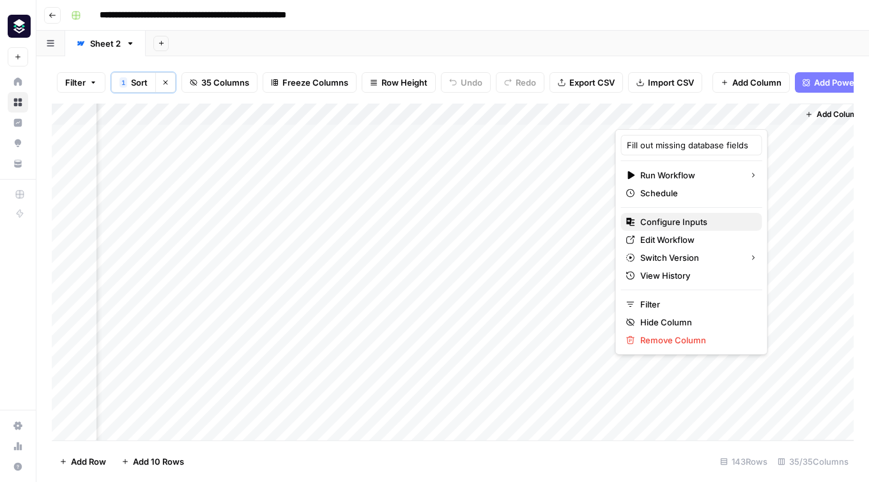
click at [671, 221] on span "Configure Inputs" at bounding box center [697, 221] width 112 height 13
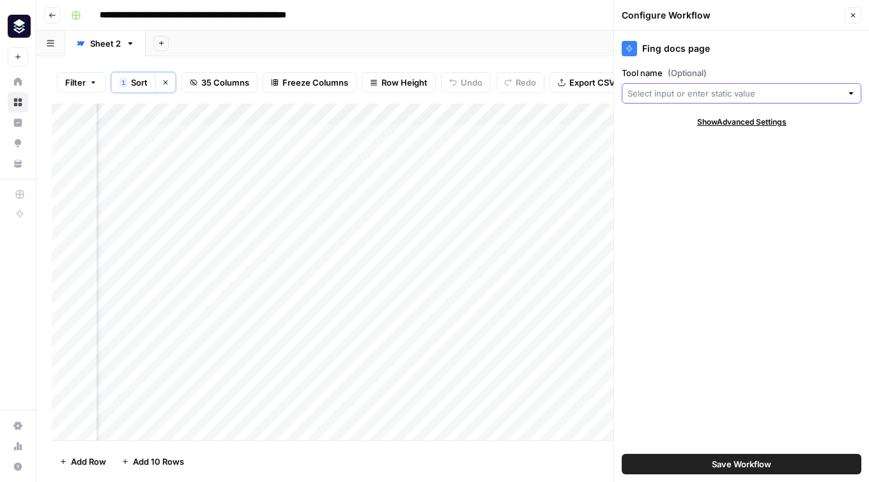
click at [655, 94] on input "Tool name (Optional)" at bounding box center [735, 93] width 214 height 13
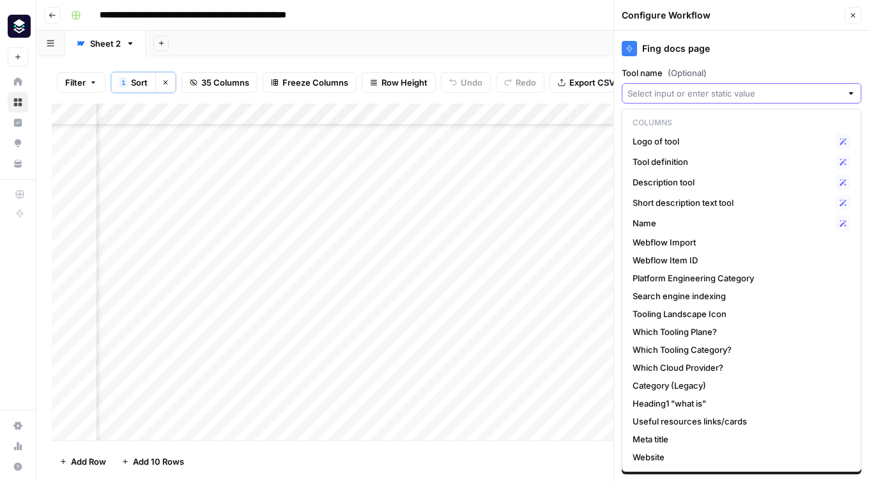
scroll to position [789, 2729]
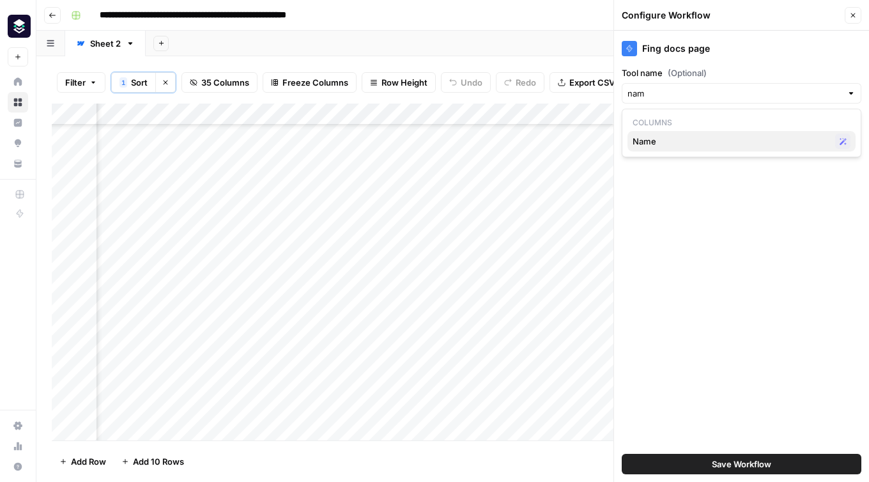
click at [757, 144] on span "Name" at bounding box center [732, 141] width 198 height 13
type input "Name"
click at [763, 463] on span "Save Workflow" at bounding box center [741, 464] width 59 height 13
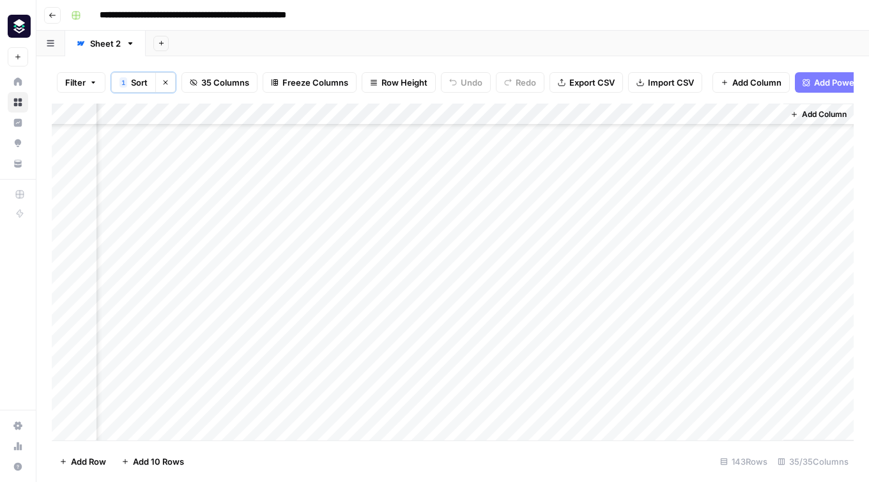
scroll to position [0, 3767]
click at [768, 134] on div "Add Column" at bounding box center [453, 272] width 802 height 337
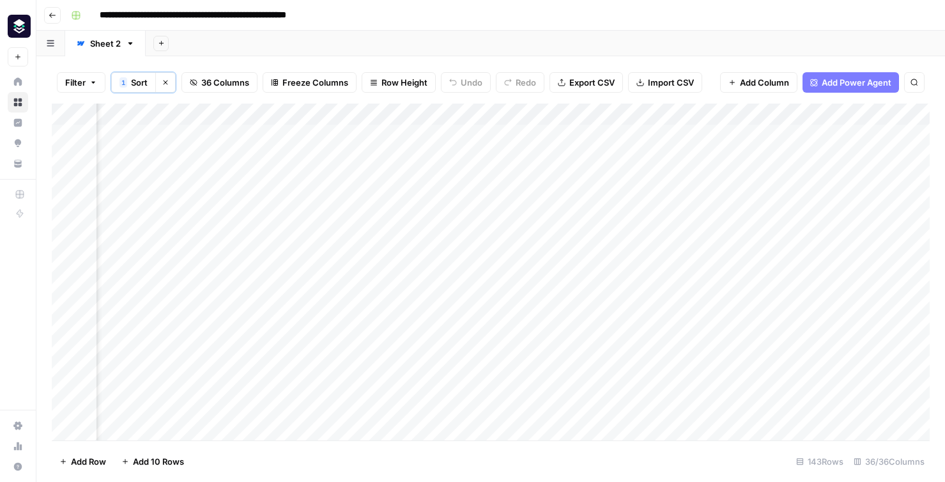
scroll to position [0, 911]
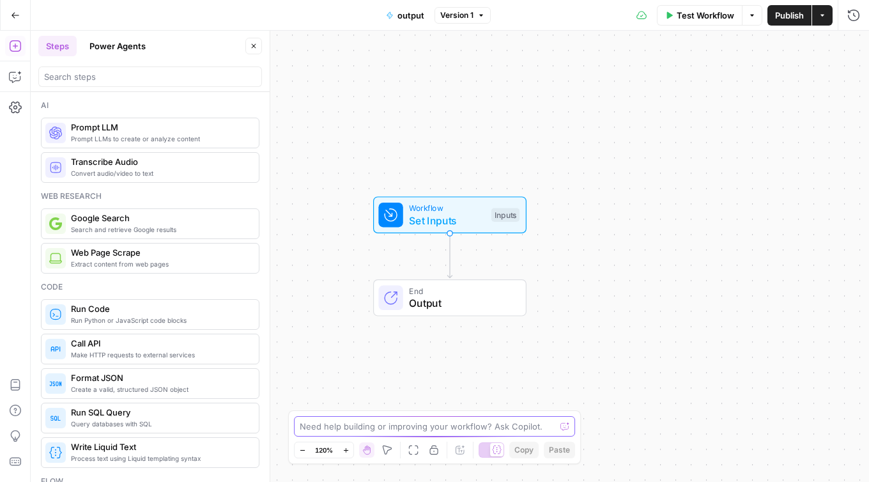
click at [397, 431] on textarea at bounding box center [428, 426] width 256 height 13
type textarea "t"
type textarea "Use column "Tool name" as input"
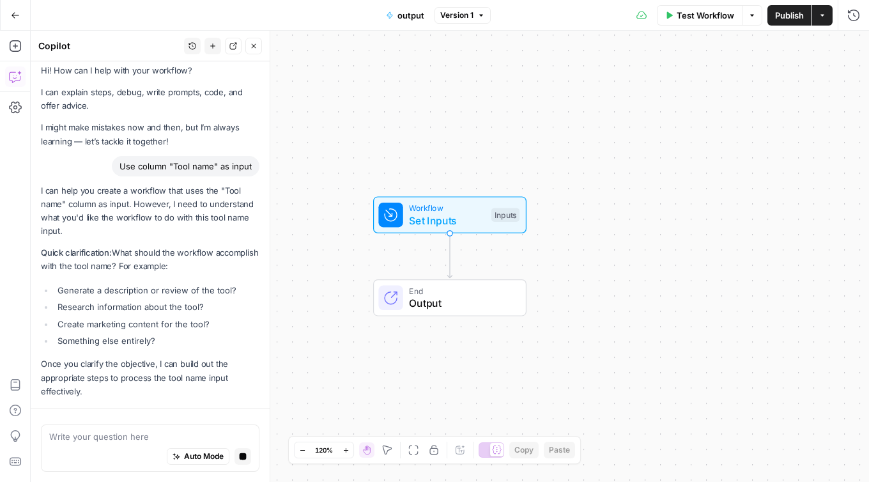
scroll to position [45, 0]
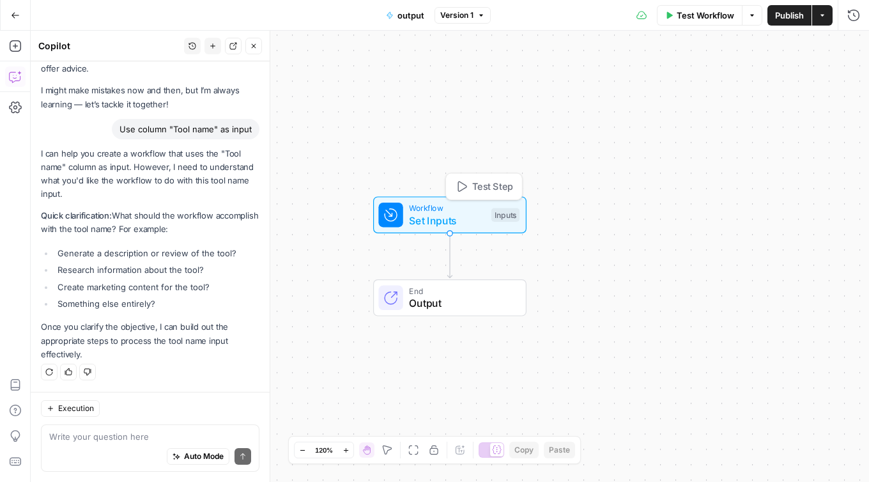
click at [495, 217] on div "Inputs" at bounding box center [506, 215] width 28 height 14
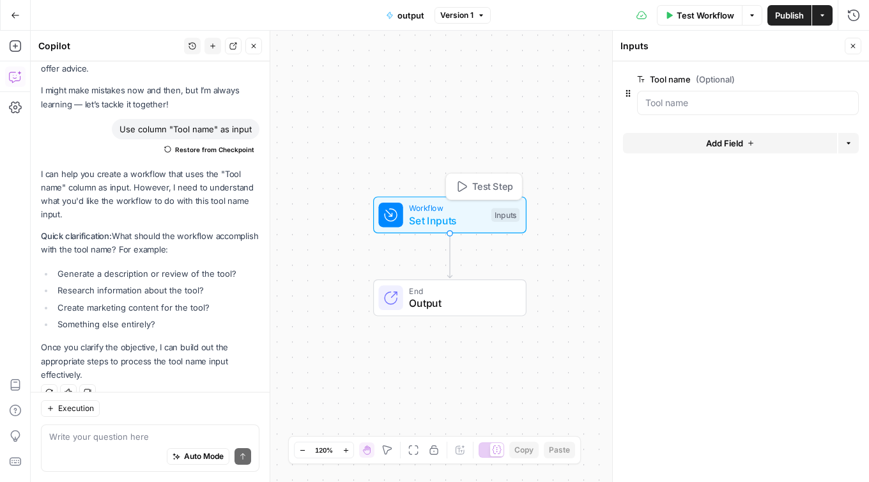
scroll to position [65, 0]
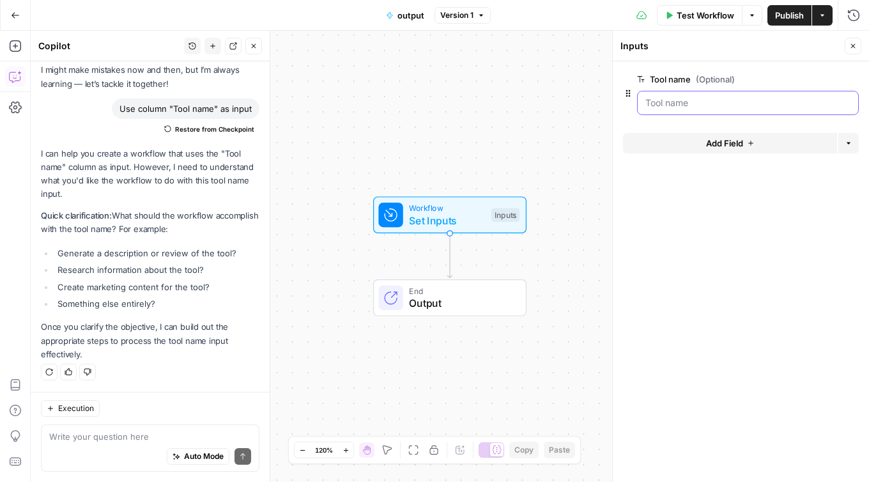
click at [663, 98] on name "Tool name (Optional)" at bounding box center [748, 103] width 205 height 13
click at [832, 77] on icon "button" at bounding box center [832, 79] width 7 height 7
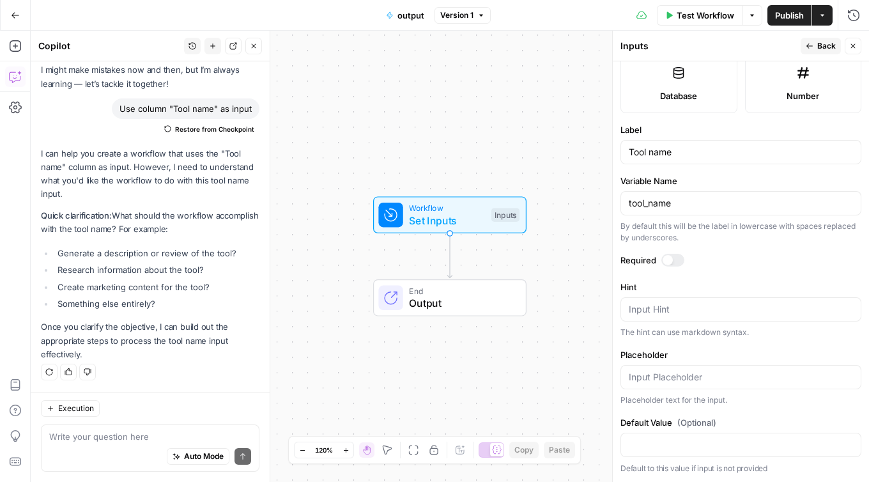
scroll to position [0, 0]
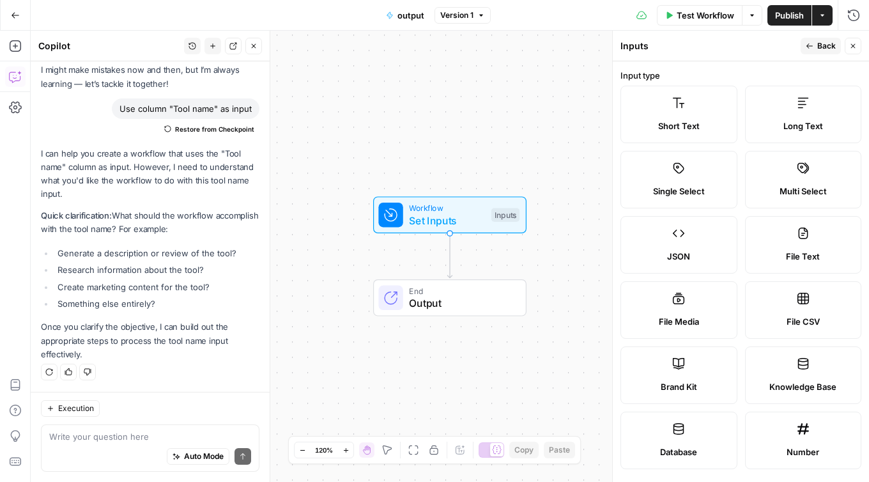
click at [811, 42] on icon "button" at bounding box center [810, 46] width 8 height 8
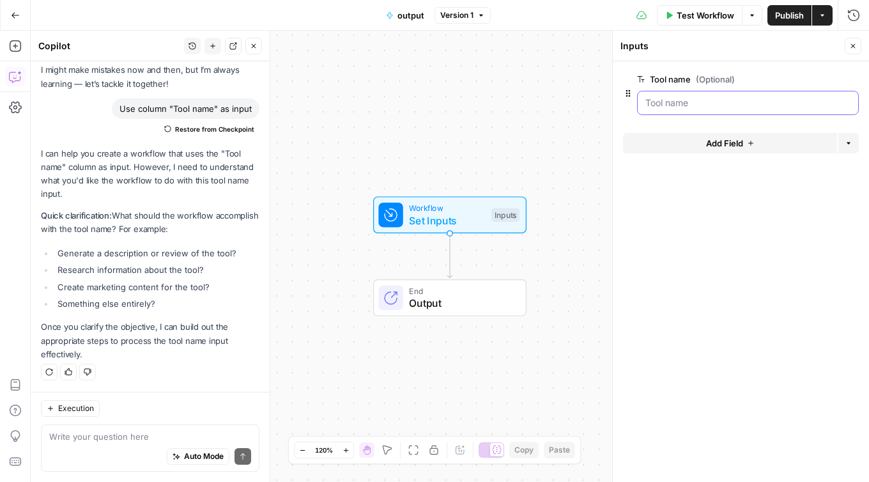
click at [666, 99] on name "Tool name (Optional)" at bounding box center [748, 103] width 205 height 13
click at [630, 95] on icon "button" at bounding box center [628, 93] width 10 height 10
click at [656, 104] on name "Tool name (Optional)" at bounding box center [748, 103] width 205 height 13
click at [671, 101] on name "Tool name (Optional)" at bounding box center [748, 103] width 205 height 13
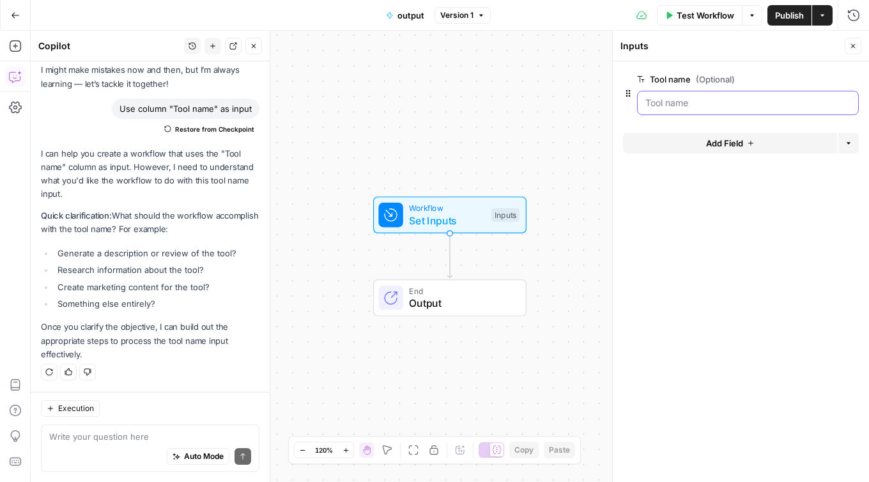
click at [679, 107] on name "Tool name (Optional)" at bounding box center [748, 103] width 205 height 13
click at [856, 49] on icon "button" at bounding box center [854, 46] width 8 height 8
click at [467, 212] on span "Workflow" at bounding box center [447, 208] width 76 height 12
click at [118, 441] on textarea at bounding box center [150, 436] width 202 height 13
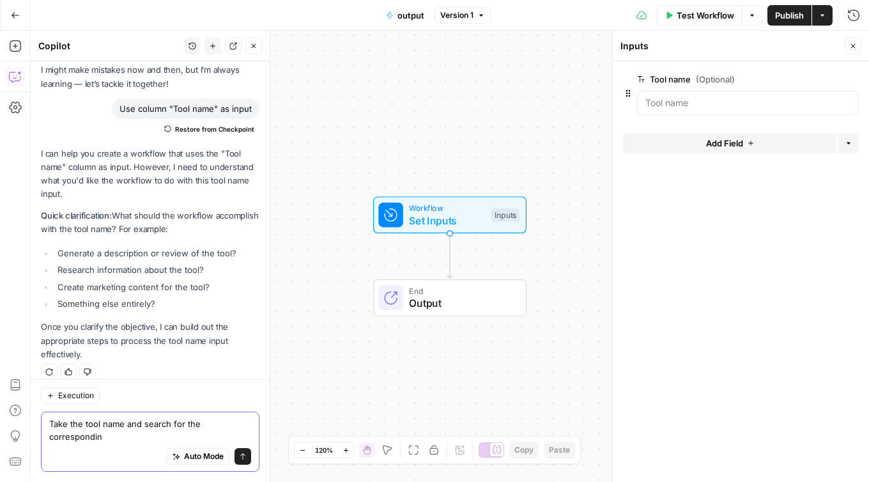
scroll to position [78, 0]
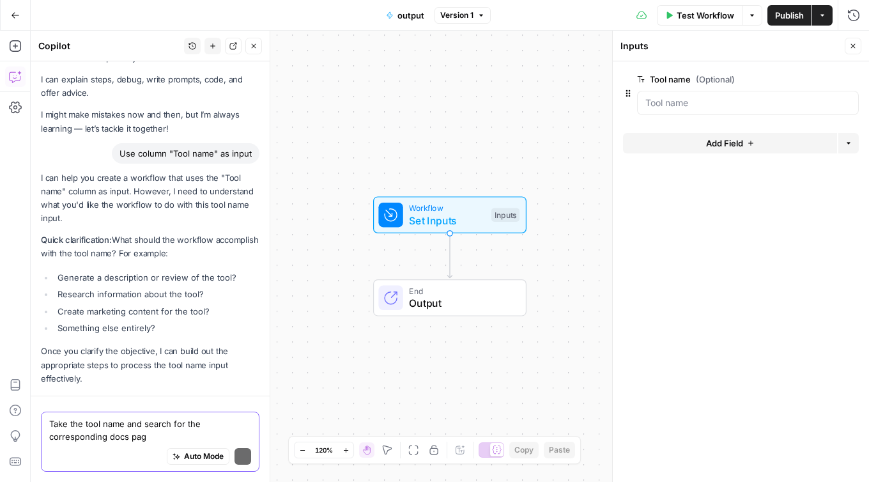
type textarea "Take the tool name and search for the corresponding docs page"
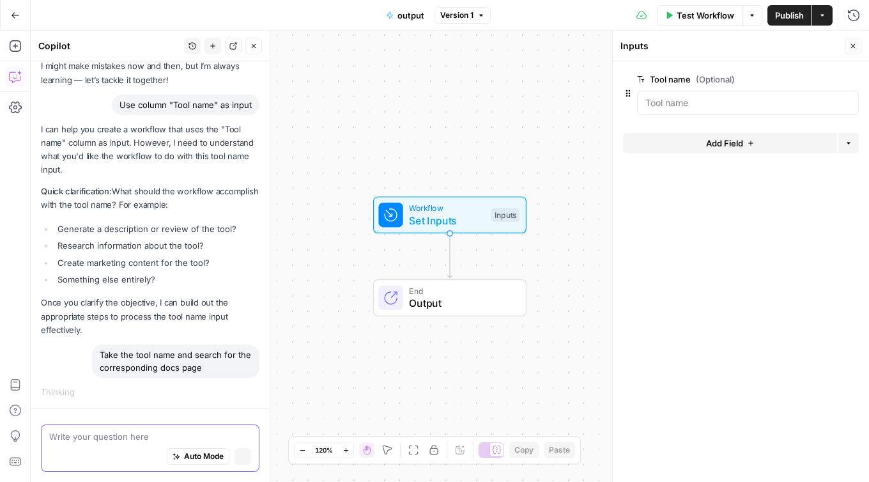
scroll to position [69, 0]
click at [713, 114] on div at bounding box center [748, 103] width 222 height 24
click at [688, 102] on name "Tool name (Optional)" at bounding box center [748, 103] width 205 height 13
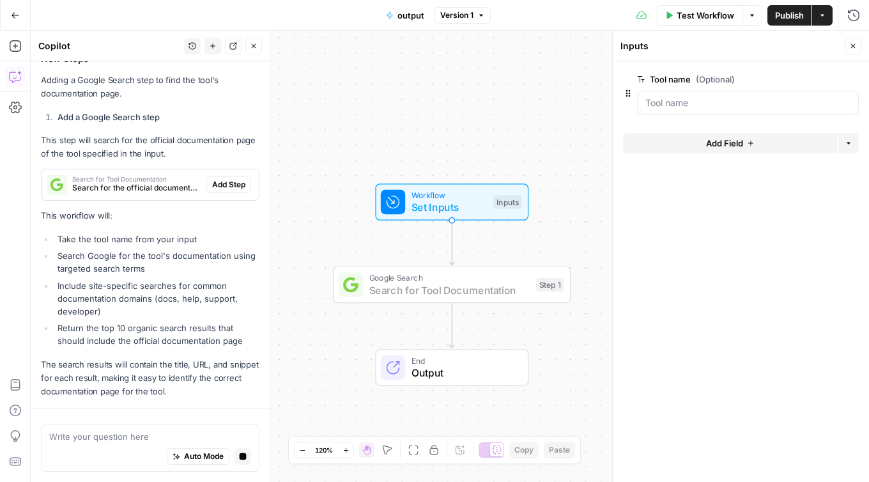
click at [224, 188] on span "Add Step" at bounding box center [228, 185] width 33 height 12
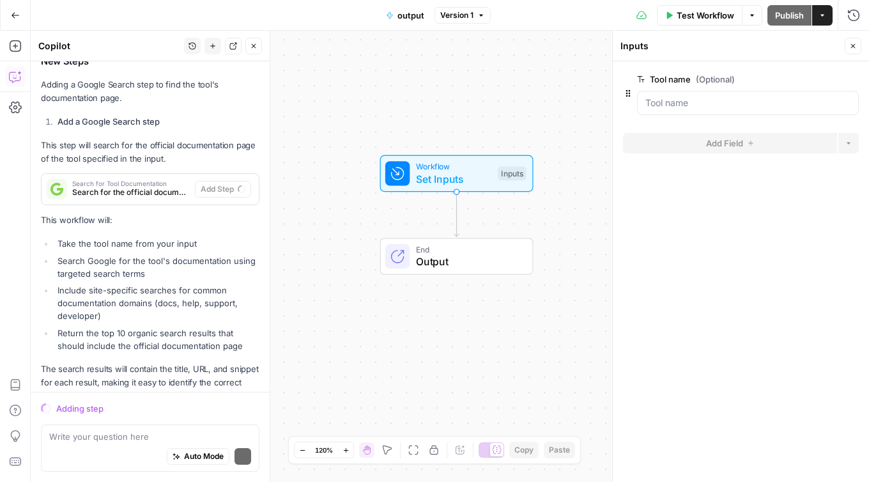
scroll to position [505, 0]
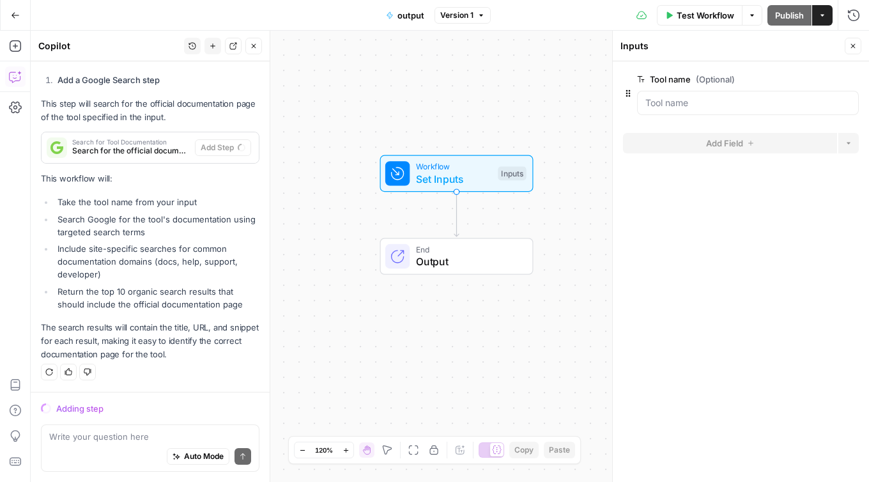
click at [414, 265] on div "End Output" at bounding box center [455, 257] width 141 height 26
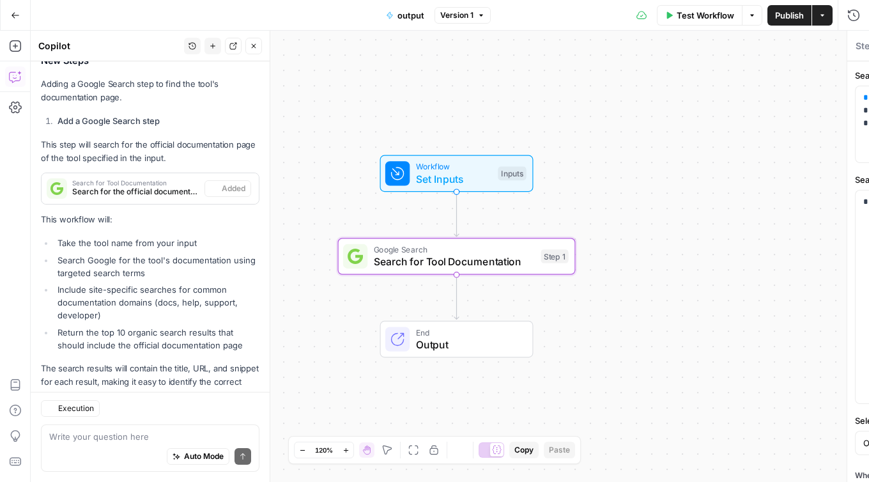
type textarea "Search for Tool Documentation"
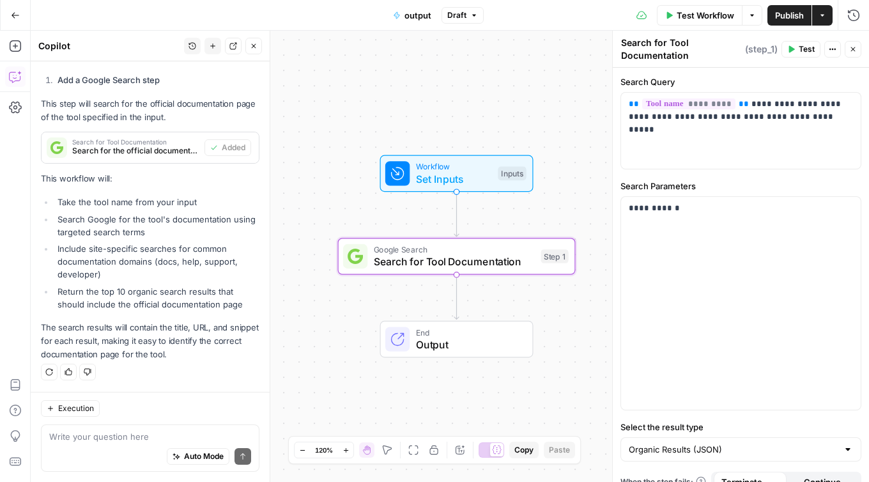
click at [474, 343] on span "Output" at bounding box center [468, 344] width 104 height 15
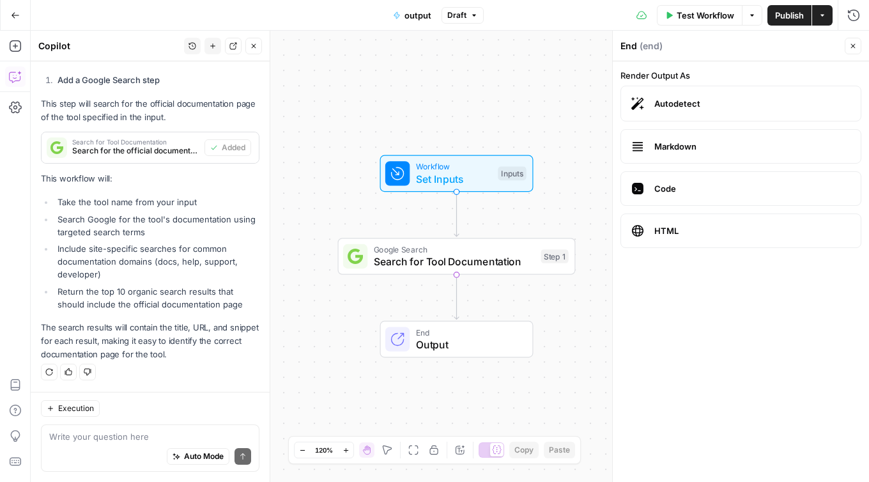
click at [423, 268] on span "Search for Tool Documentation" at bounding box center [454, 261] width 161 height 15
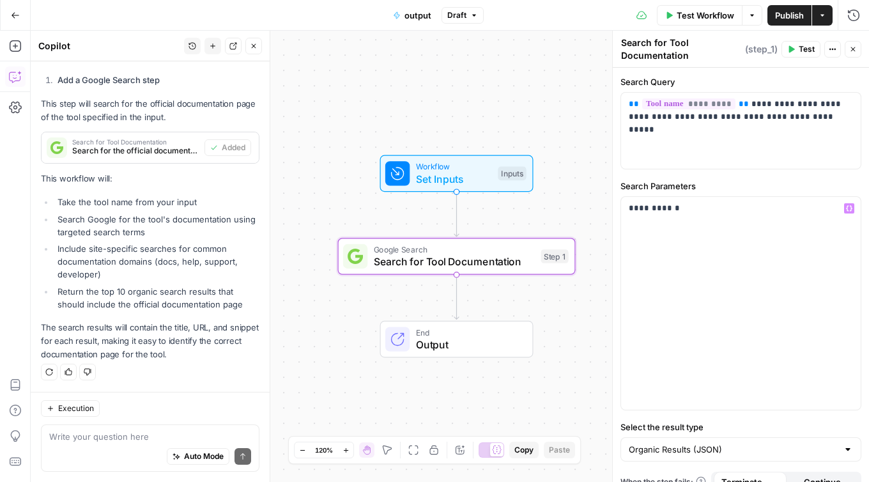
scroll to position [18, 0]
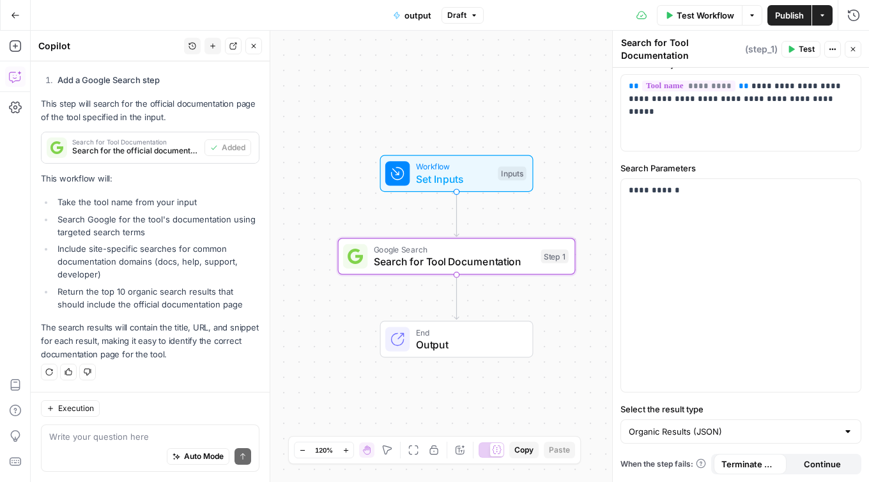
click at [458, 338] on span "Output" at bounding box center [468, 344] width 104 height 15
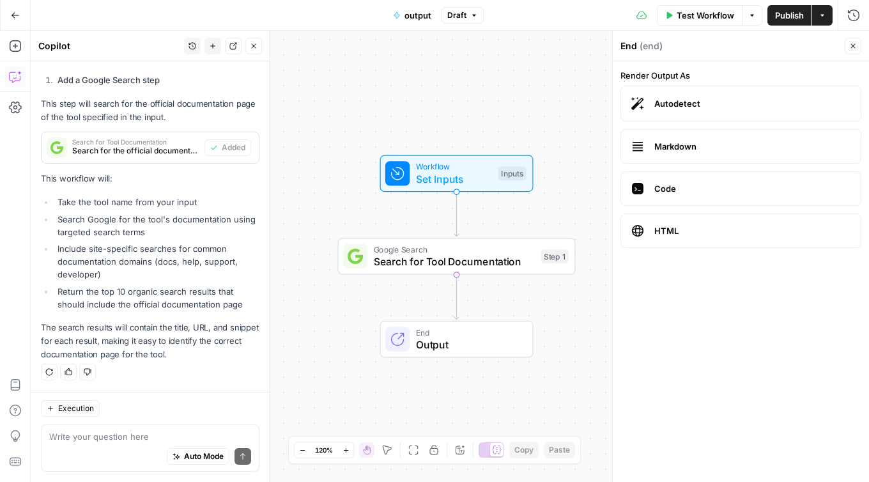
click at [683, 229] on span "HTML" at bounding box center [753, 230] width 196 height 13
click at [713, 14] on span "Test Workflow" at bounding box center [706, 15] width 58 height 13
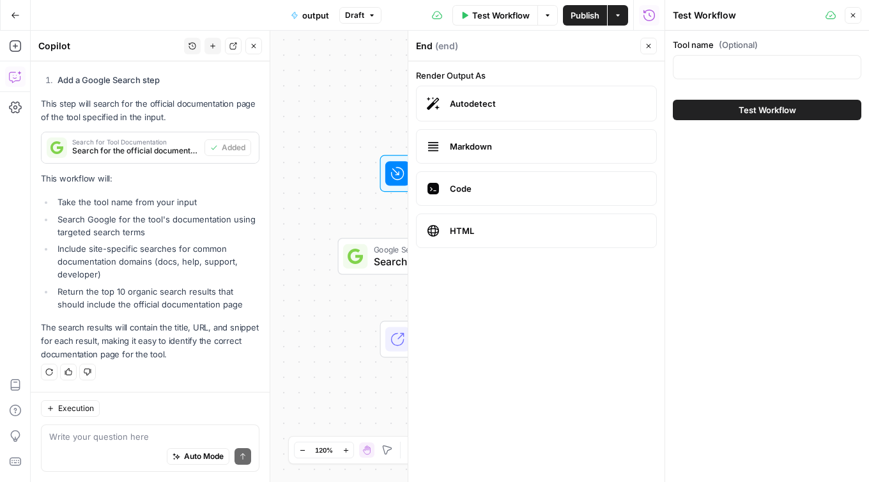
click at [714, 59] on div at bounding box center [767, 67] width 189 height 24
type input "Argo cd"
click at [673, 100] on button "Test Workflow" at bounding box center [767, 110] width 189 height 20
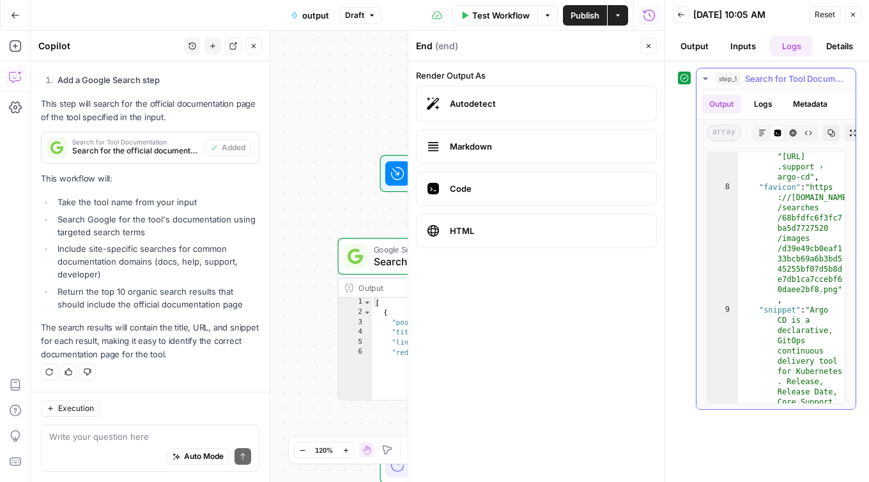
scroll to position [250, 0]
click at [807, 109] on button "Metadata" at bounding box center [811, 104] width 50 height 19
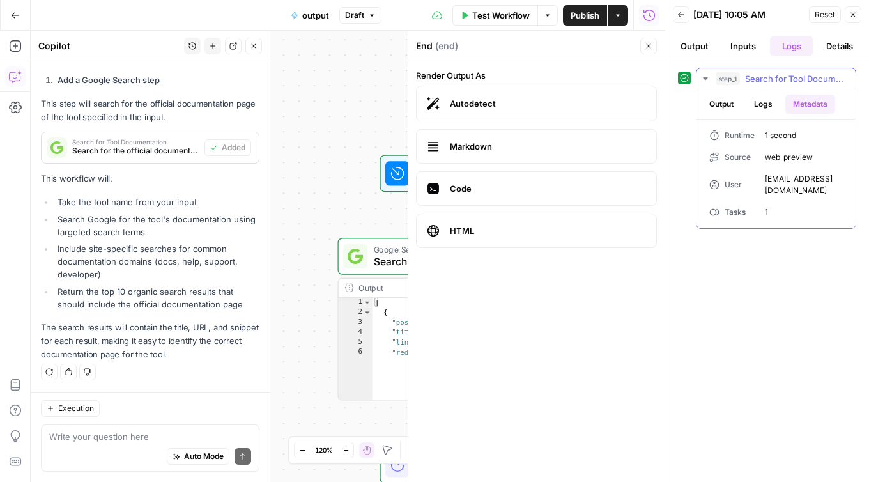
click at [766, 104] on button "Logs" at bounding box center [764, 104] width 34 height 19
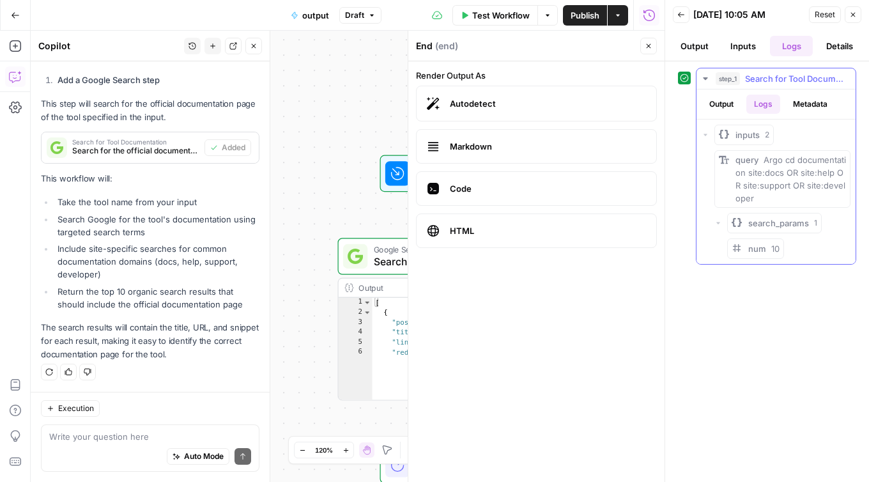
click at [731, 104] on button "Output" at bounding box center [722, 104] width 40 height 19
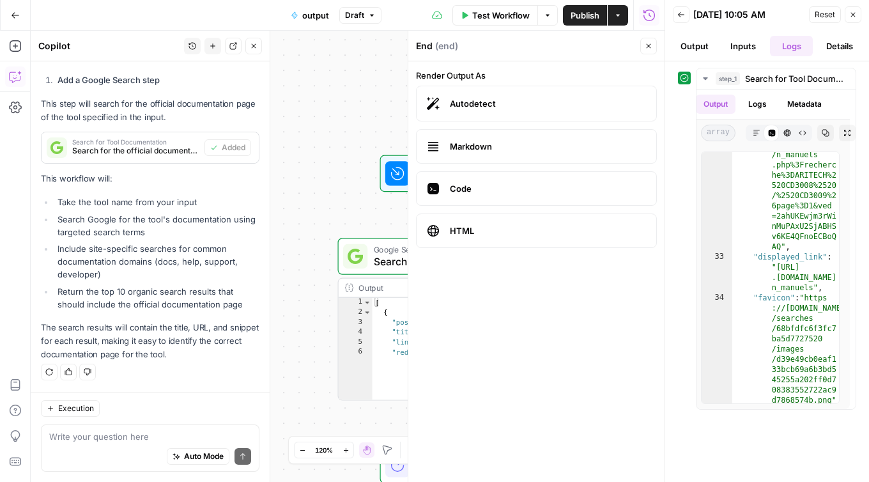
scroll to position [1608, 0]
click at [476, 153] on label "Markdown" at bounding box center [536, 146] width 241 height 35
click at [750, 130] on button "Markdown" at bounding box center [757, 133] width 17 height 17
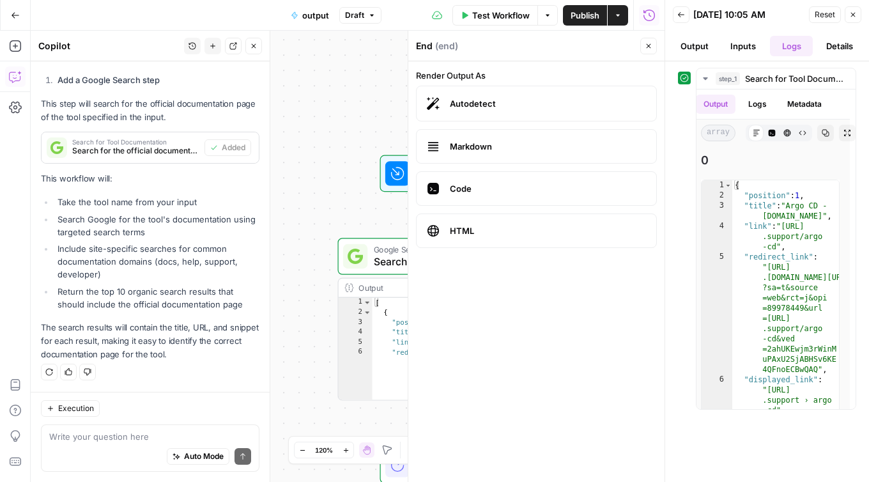
click at [541, 237] on span "HTML" at bounding box center [548, 230] width 196 height 13
click at [787, 137] on button "HTML Viewer" at bounding box center [787, 133] width 17 height 17
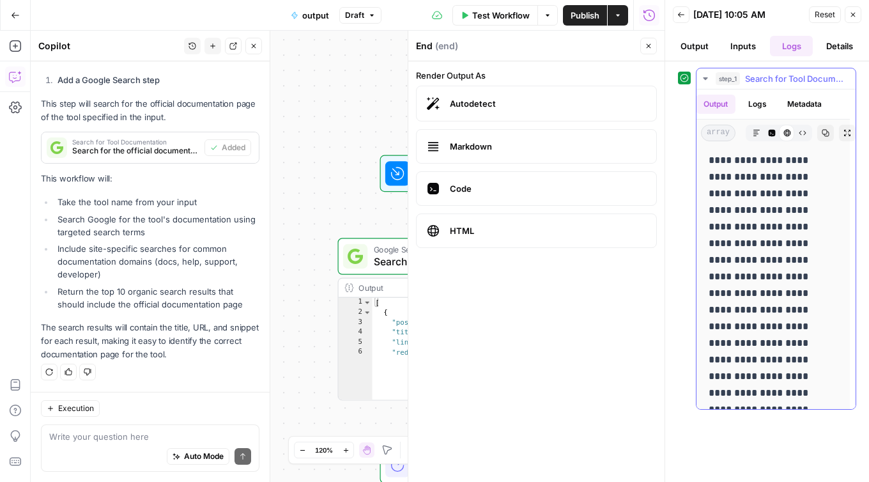
scroll to position [377, 6]
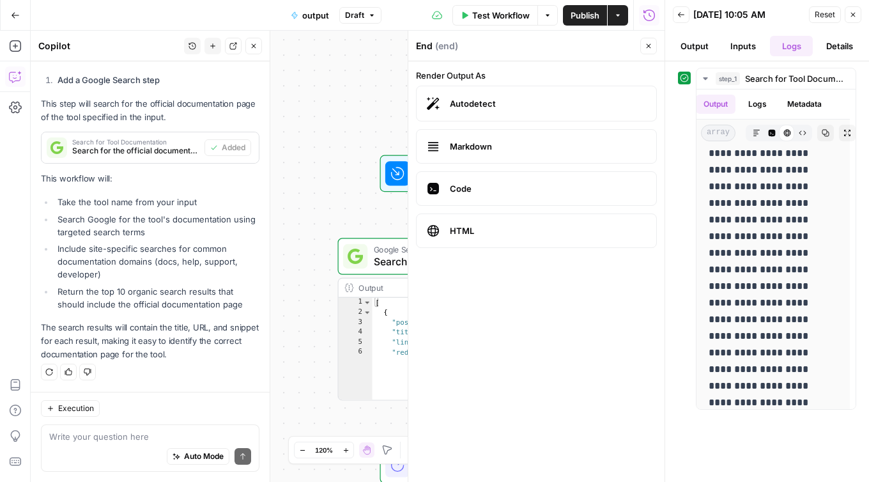
click at [380, 263] on span "Search for Tool Documentation" at bounding box center [454, 261] width 161 height 15
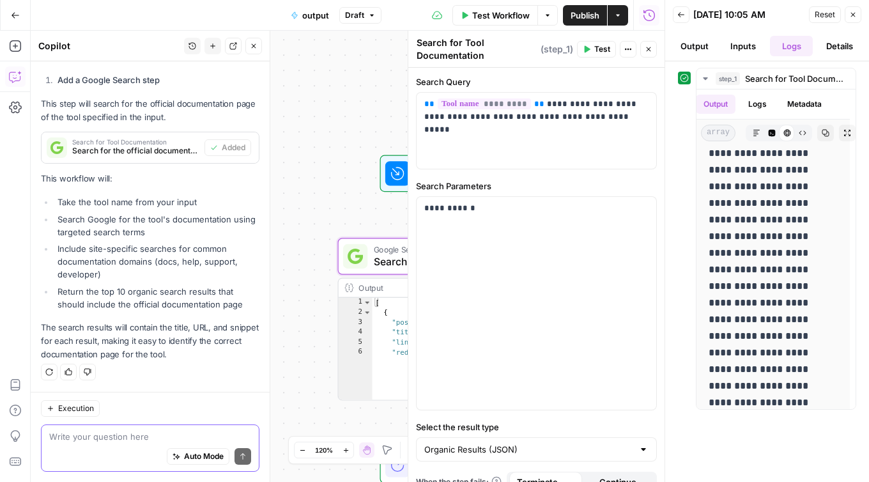
click at [74, 440] on textarea at bounding box center [150, 436] width 202 height 13
type textarea "The only thing I need as output is the docs URL"
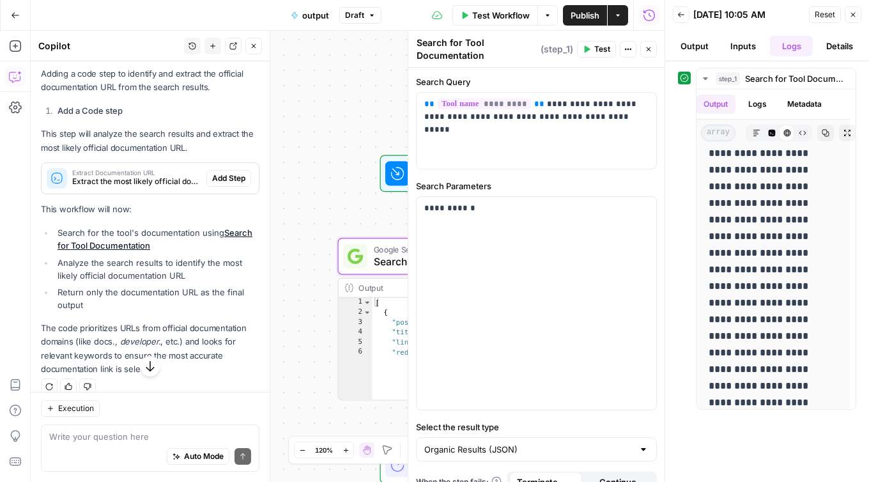
scroll to position [991, 0]
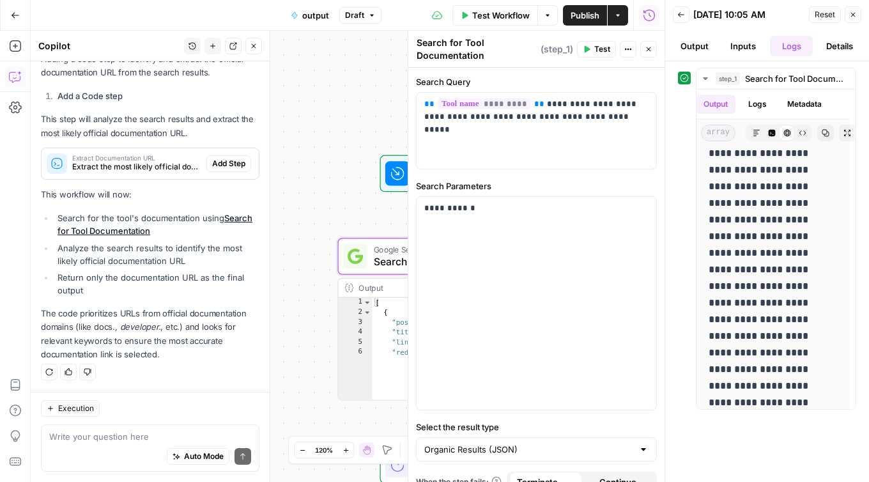
click at [229, 159] on span "Add Step" at bounding box center [228, 164] width 33 height 12
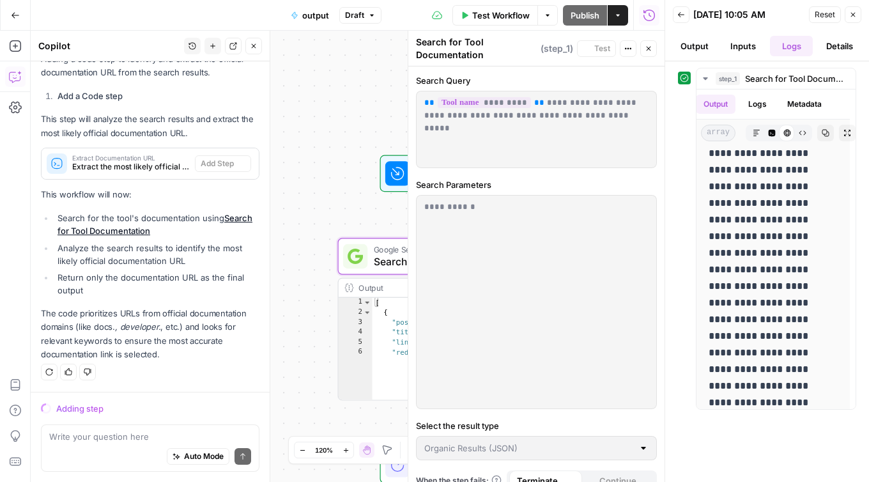
scroll to position [950, 0]
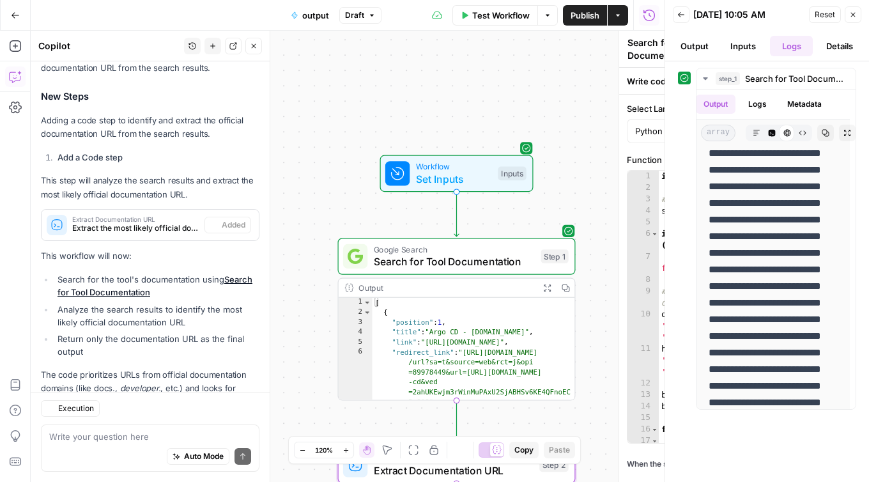
type textarea "Extract Documentation URL"
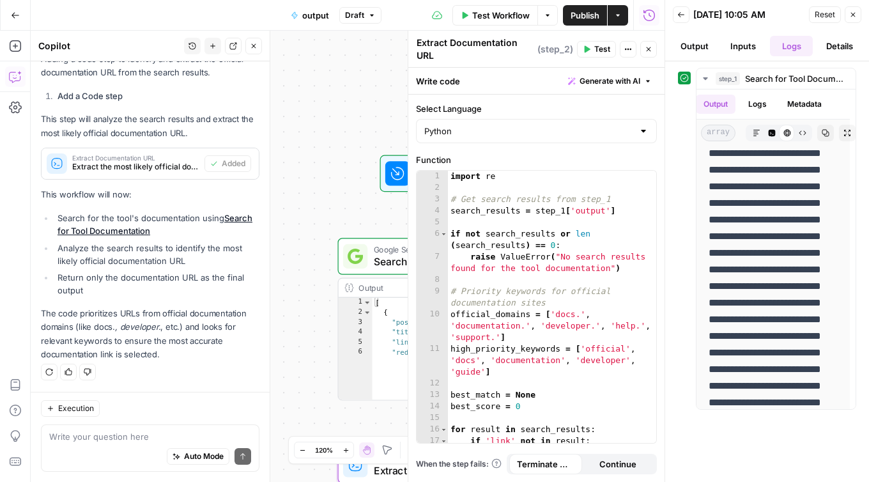
click at [651, 54] on button "Close" at bounding box center [649, 49] width 17 height 17
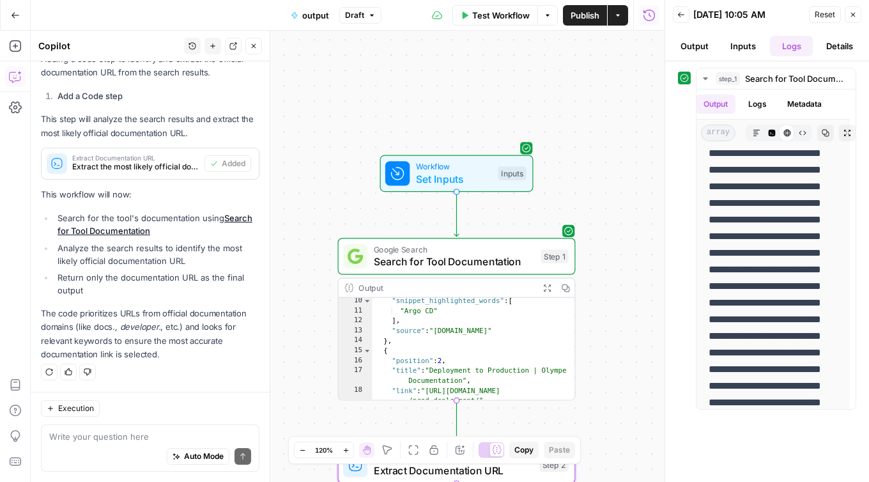
scroll to position [216, 0]
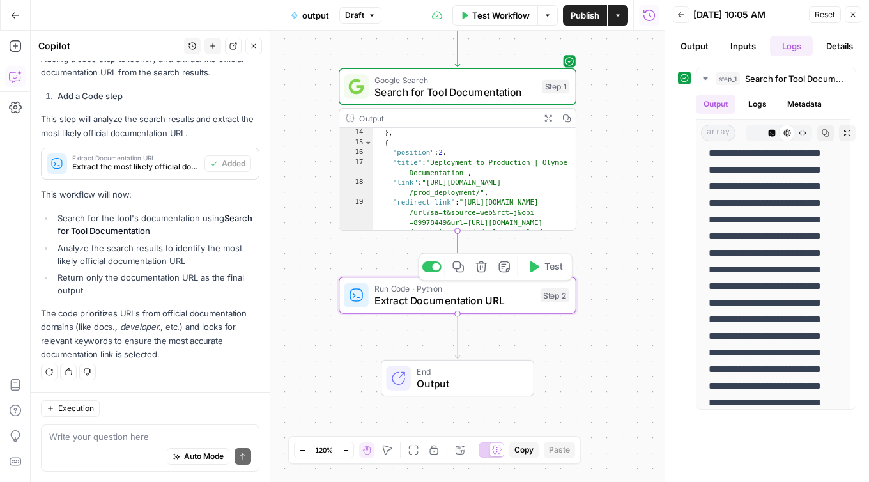
click at [481, 307] on span "Extract Documentation URL" at bounding box center [455, 300] width 160 height 15
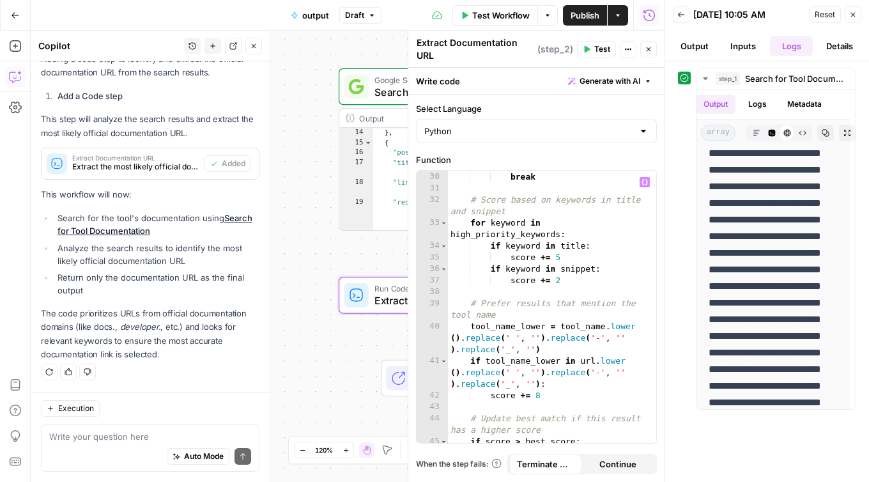
scroll to position [637, 0]
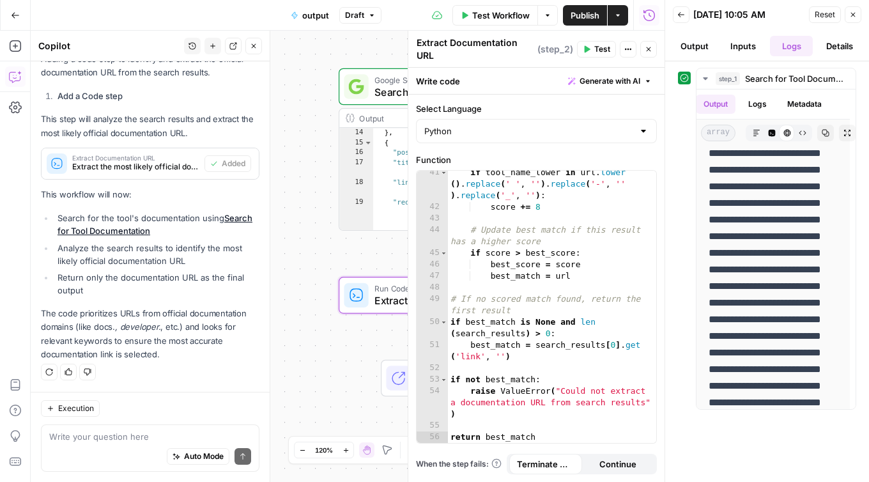
click at [342, 357] on div "Workflow Set Inputs Inputs Google Search Search for Tool Documentation Step 1 O…" at bounding box center [348, 256] width 634 height 451
click at [511, 19] on span "Test Workflow" at bounding box center [501, 15] width 58 height 13
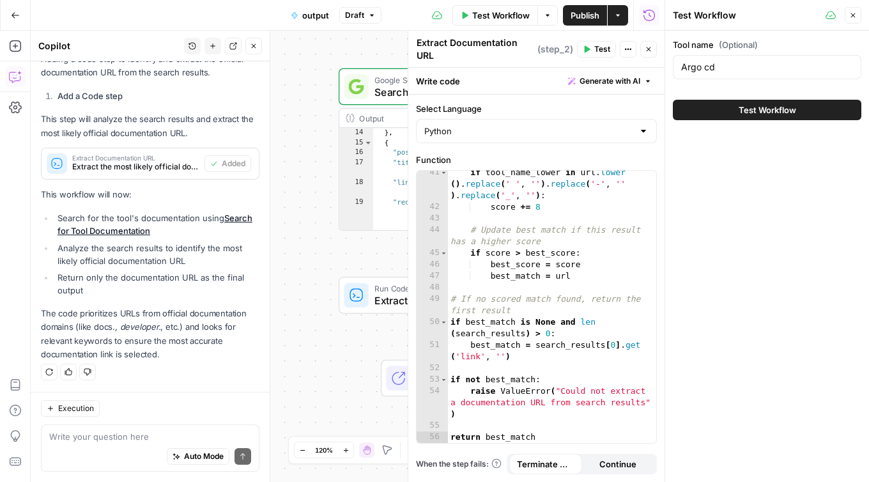
click at [740, 110] on span "Test Workflow" at bounding box center [768, 110] width 58 height 13
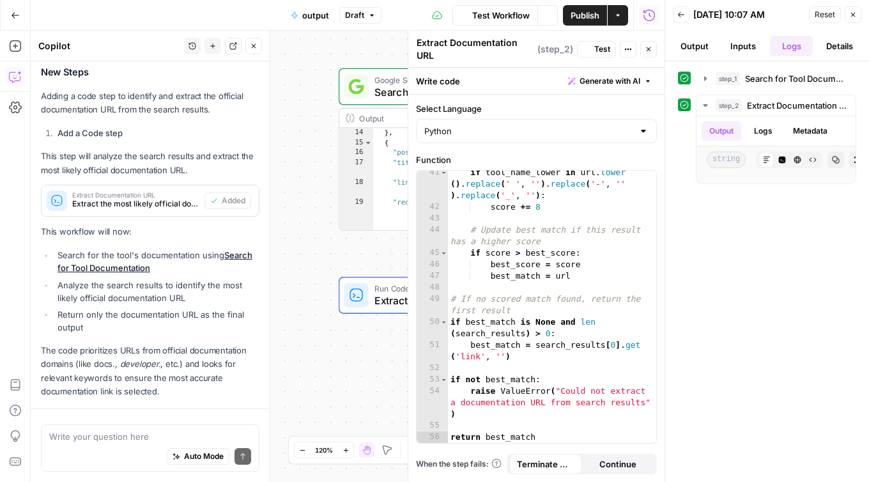
scroll to position [1011, 0]
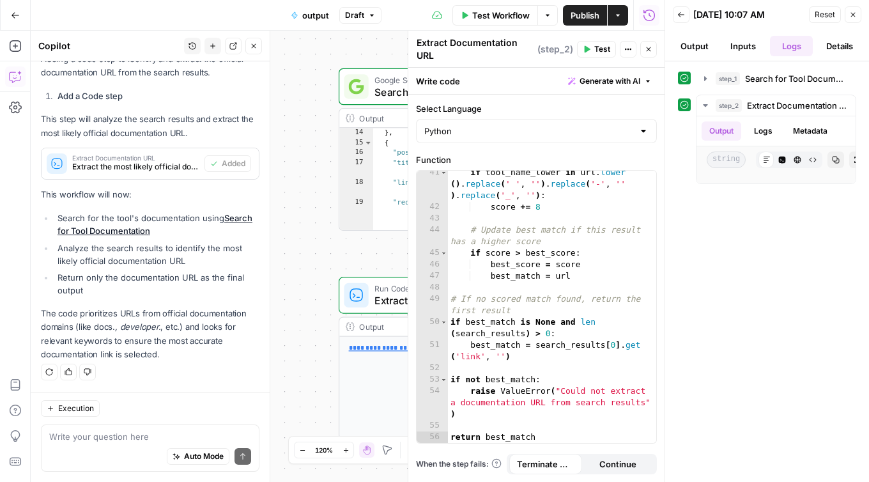
click at [694, 51] on button "Output" at bounding box center [694, 46] width 43 height 20
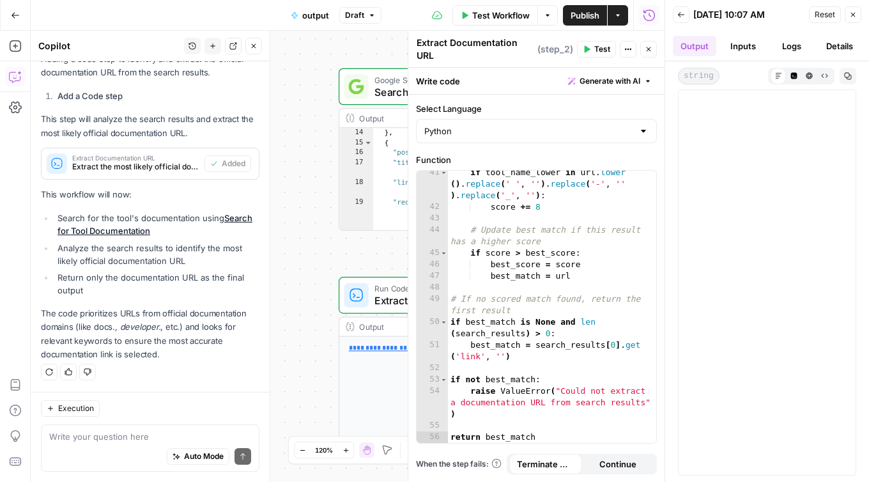
click at [852, 18] on icon "button" at bounding box center [854, 15] width 8 height 8
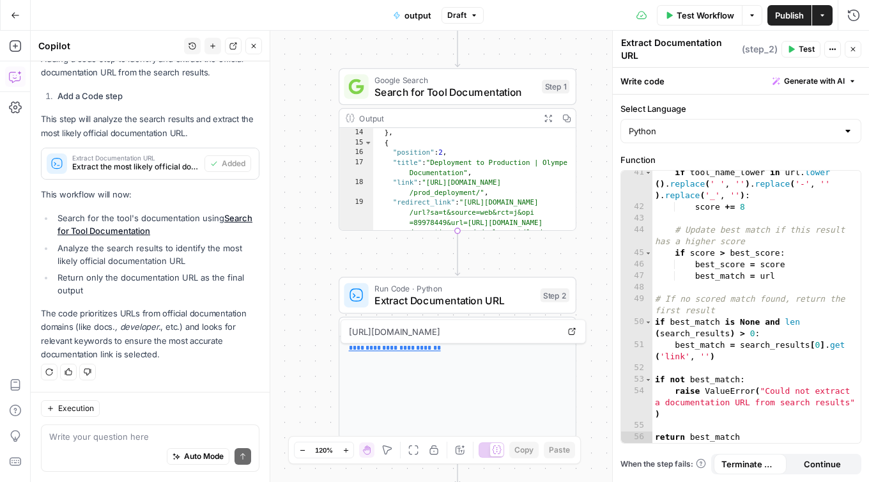
click at [417, 346] on link "**********" at bounding box center [395, 348] width 92 height 7
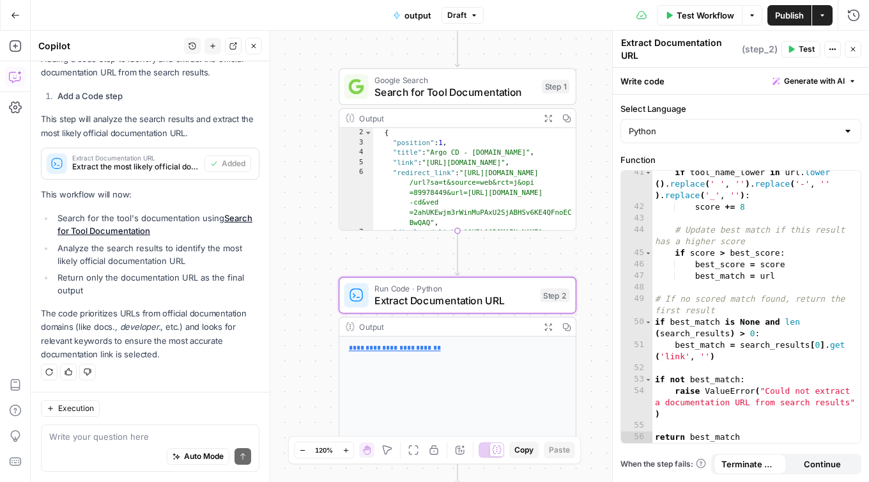
scroll to position [0, 0]
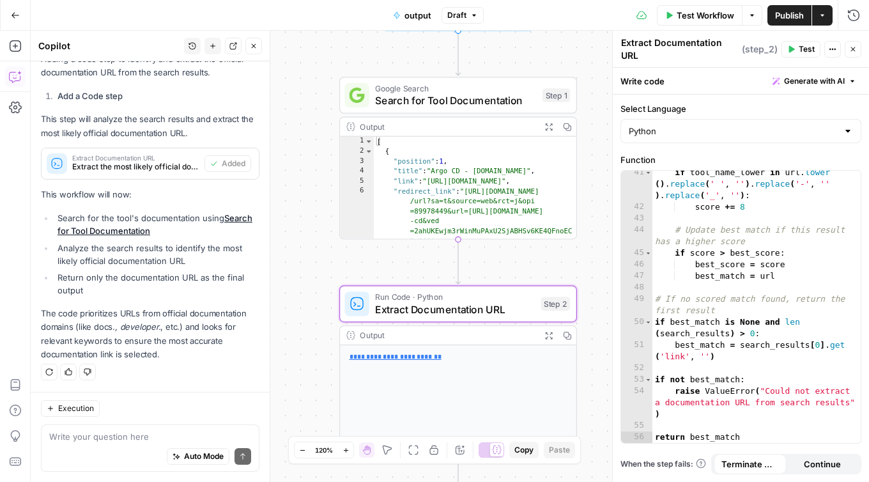
click at [452, 102] on span "Search for Tool Documentation" at bounding box center [455, 100] width 161 height 15
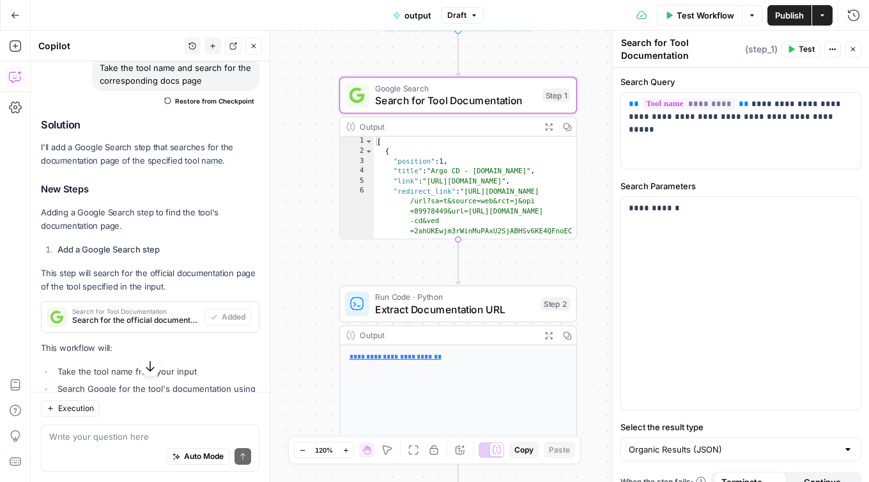
scroll to position [446, 0]
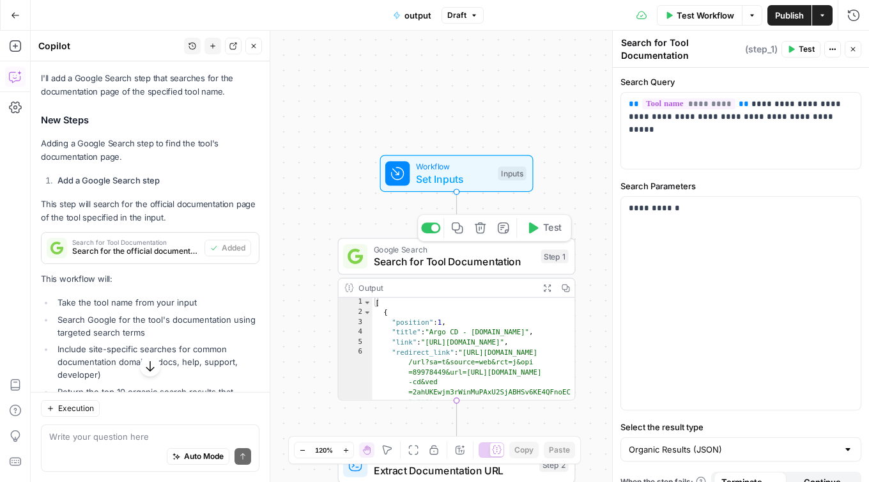
click at [439, 267] on span "Search for Tool Documentation" at bounding box center [454, 261] width 161 height 15
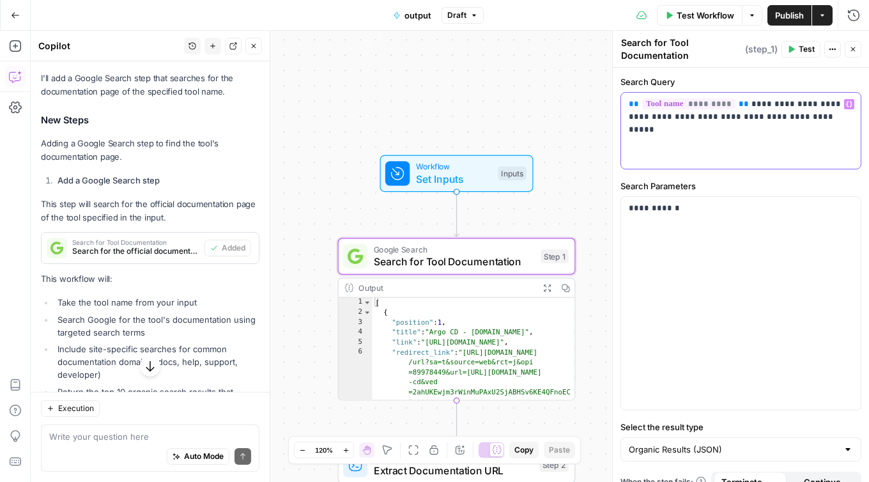
drag, startPoint x: 829, startPoint y: 119, endPoint x: 808, endPoint y: 107, distance: 24.0
click at [808, 107] on p "**********" at bounding box center [741, 111] width 224 height 26
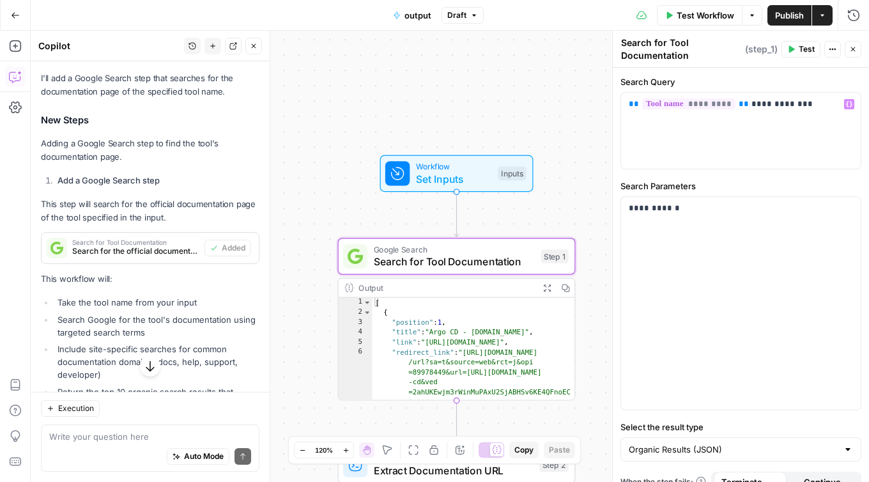
click at [805, 50] on span "Test" at bounding box center [807, 49] width 16 height 12
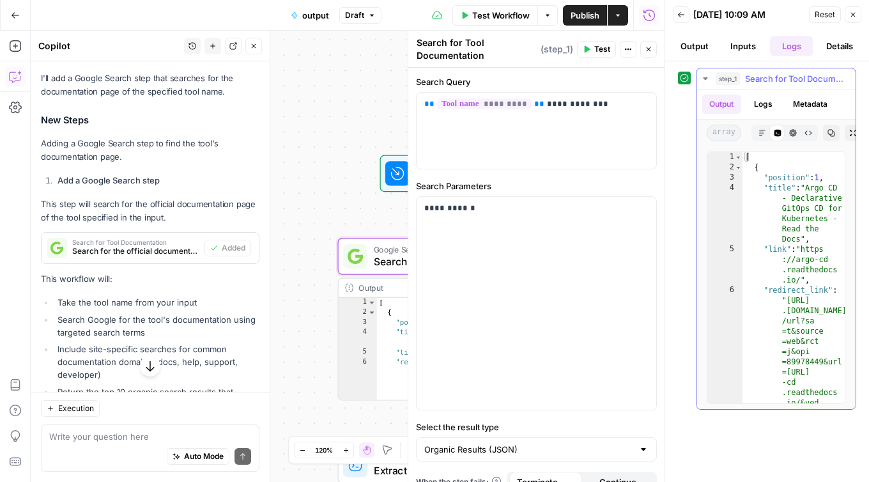
scroll to position [0, 6]
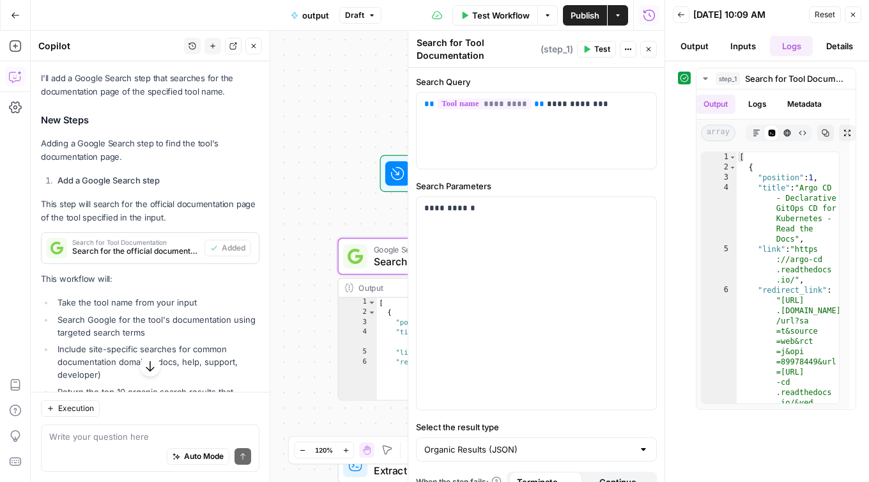
click at [491, 17] on span "Test Workflow" at bounding box center [501, 15] width 58 height 13
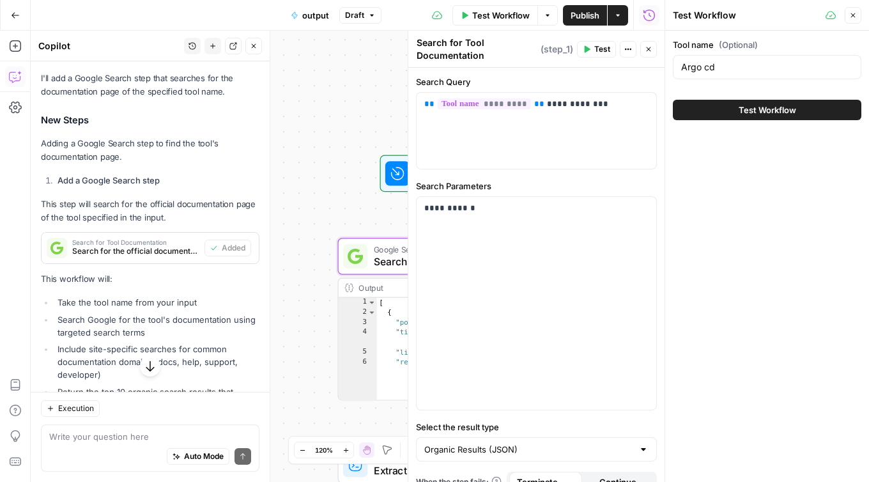
click at [740, 120] on button "Test Workflow" at bounding box center [767, 110] width 189 height 20
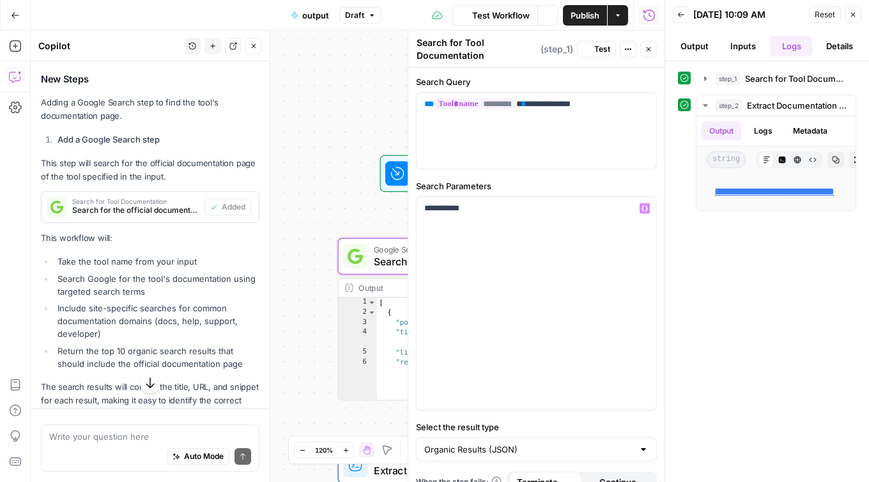
scroll to position [446, 0]
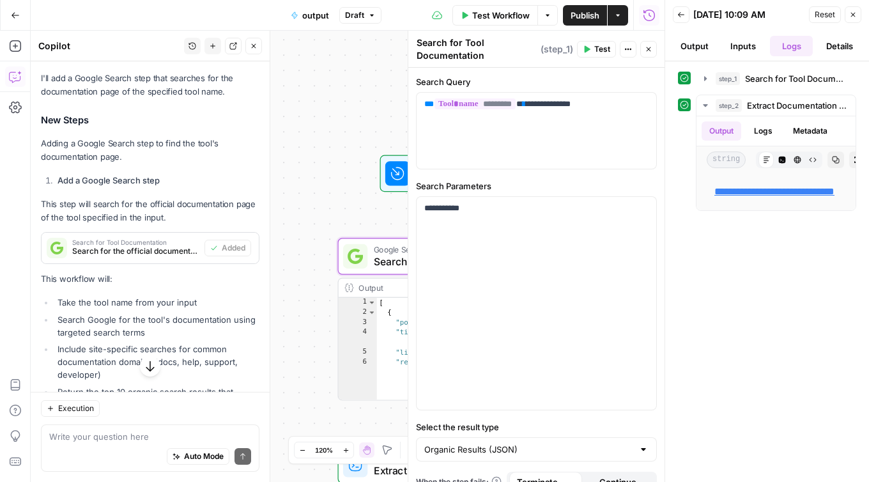
click at [858, 12] on button "Close" at bounding box center [853, 14] width 17 height 17
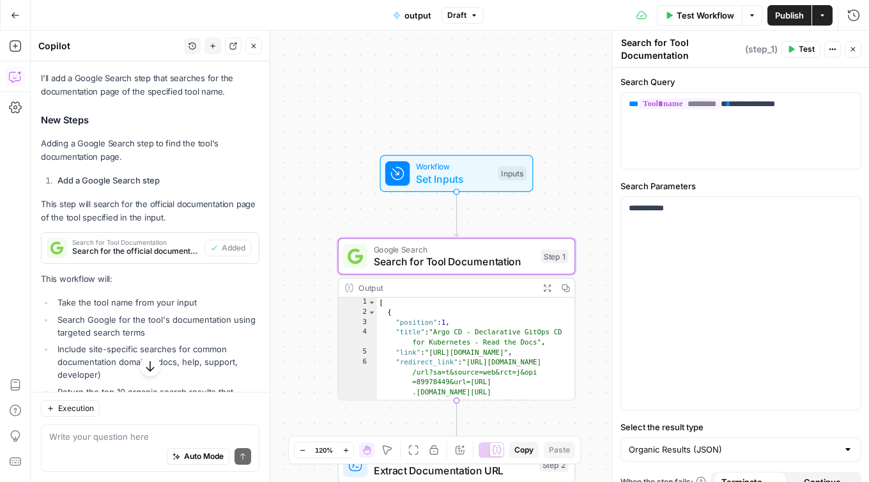
click at [460, 17] on span "Draft" at bounding box center [456, 16] width 19 height 12
click at [415, 17] on span "output" at bounding box center [418, 15] width 27 height 13
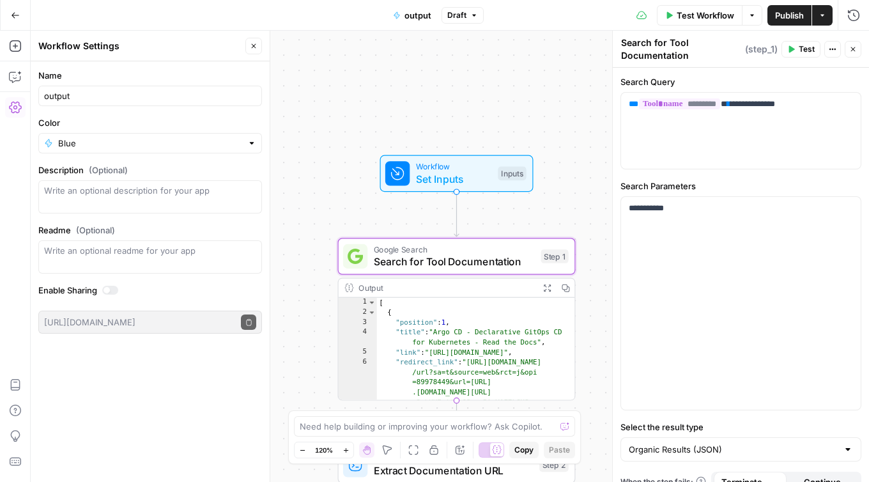
click at [415, 17] on span "output" at bounding box center [418, 15] width 27 height 13
click at [66, 89] on input "output" at bounding box center [150, 95] width 212 height 13
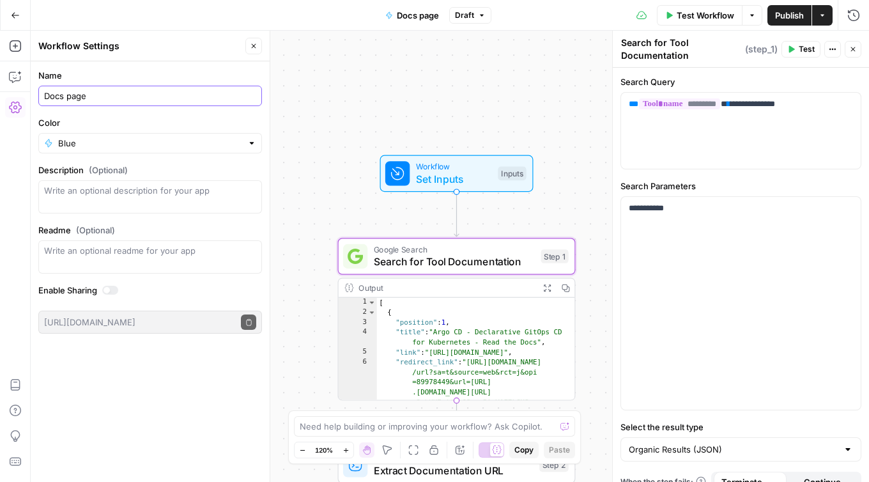
click at [109, 95] on input "Docs page" at bounding box center [150, 95] width 212 height 13
click at [47, 95] on input "Docs page" at bounding box center [150, 95] width 212 height 13
type input "Fing docs page"
click at [776, 9] on span "Publish" at bounding box center [789, 15] width 29 height 13
click at [473, 91] on div "**********" at bounding box center [450, 256] width 839 height 451
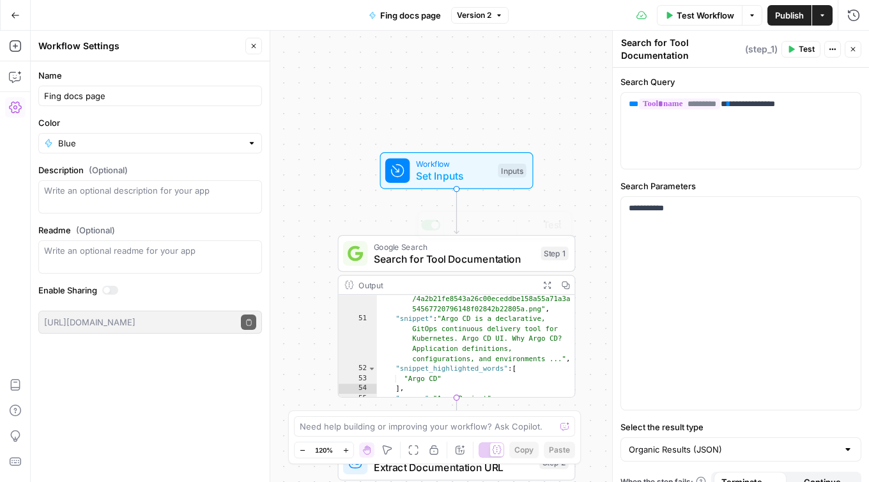
scroll to position [749, 0]
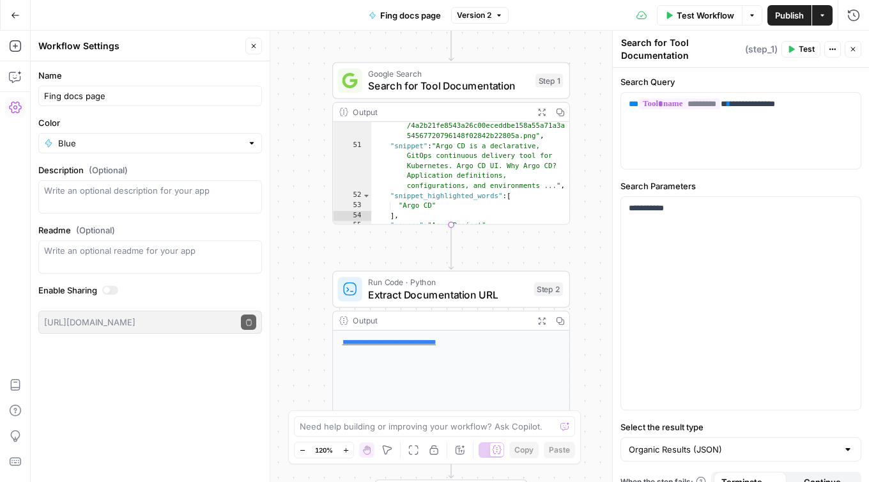
click at [492, 349] on div "**********" at bounding box center [451, 381] width 237 height 102
click at [346, 321] on icon at bounding box center [343, 321] width 8 height 8
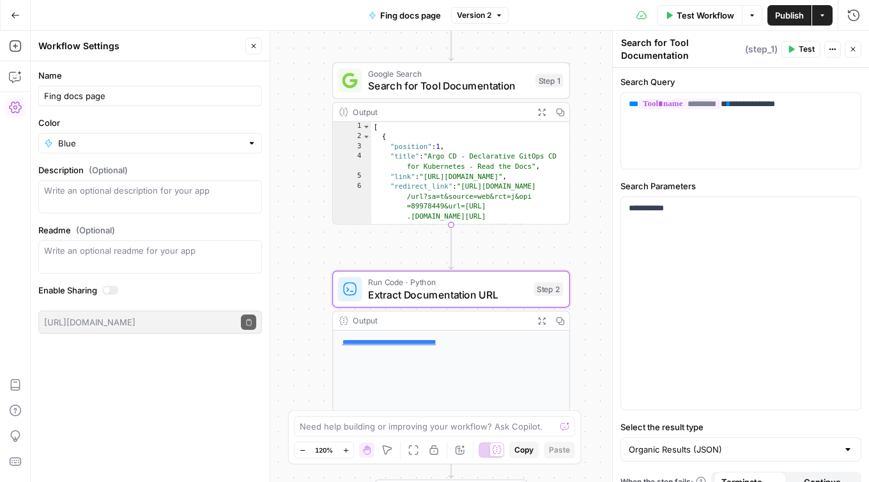
scroll to position [0, 0]
